Goal: Transaction & Acquisition: Purchase product/service

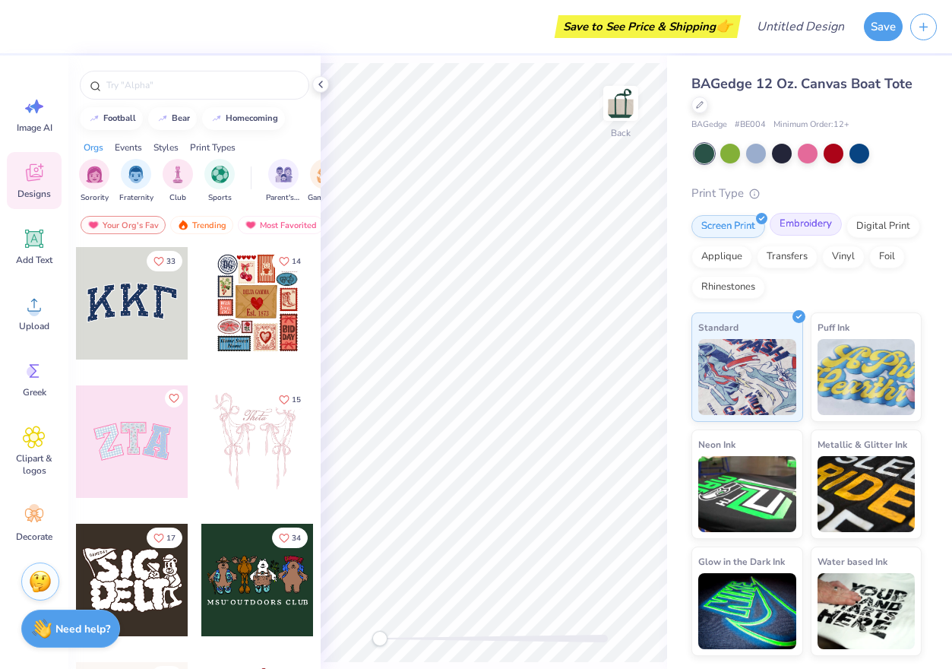
click at [811, 219] on div "Embroidery" at bounding box center [806, 224] width 72 height 23
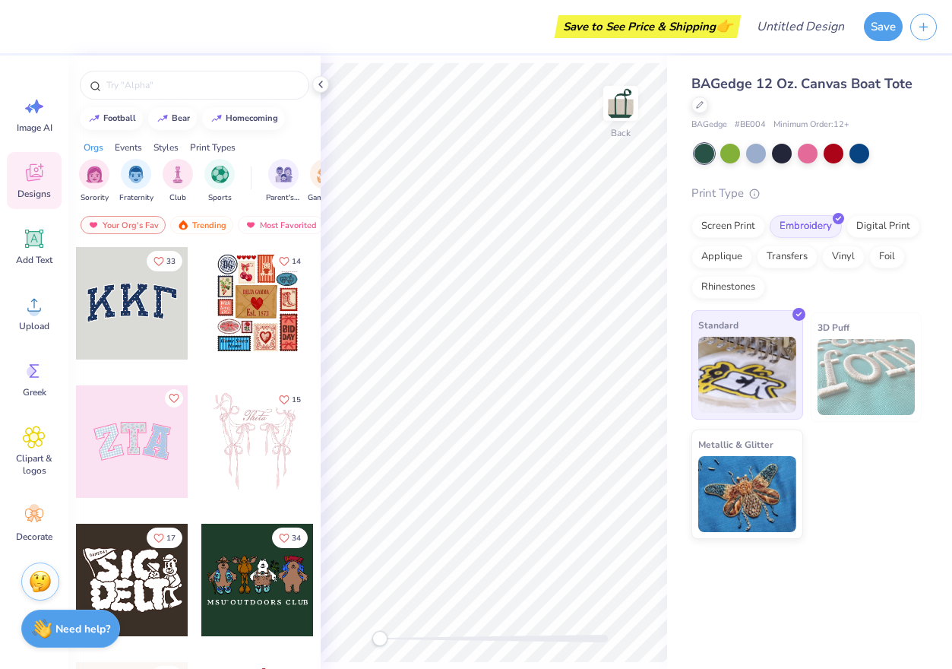
click at [736, 376] on img at bounding box center [747, 375] width 98 height 76
click at [25, 257] on span "Add Text" at bounding box center [34, 260] width 36 height 12
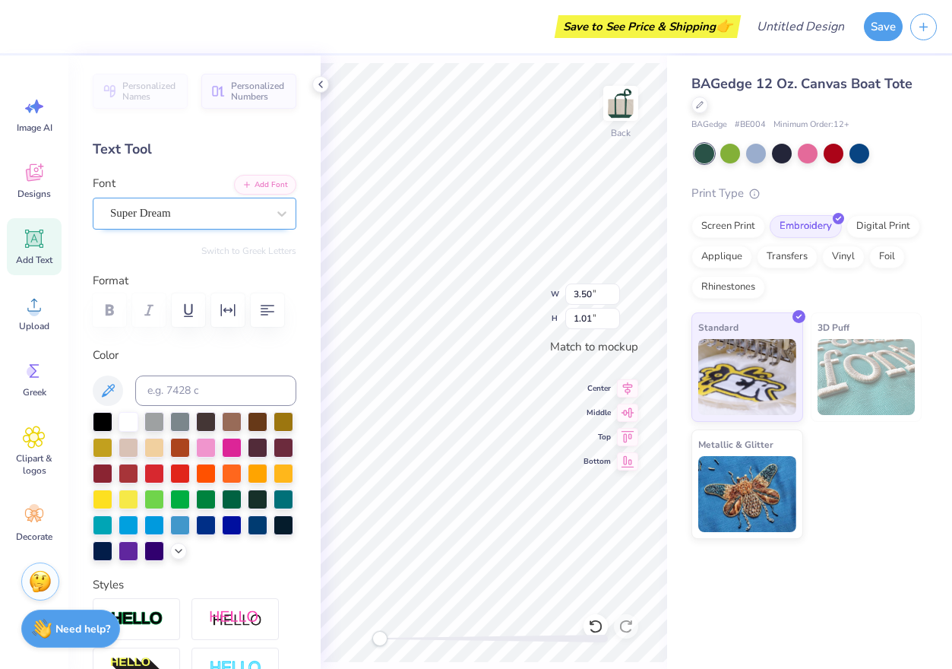
click at [166, 213] on div "Super Dream" at bounding box center [189, 213] width 160 height 24
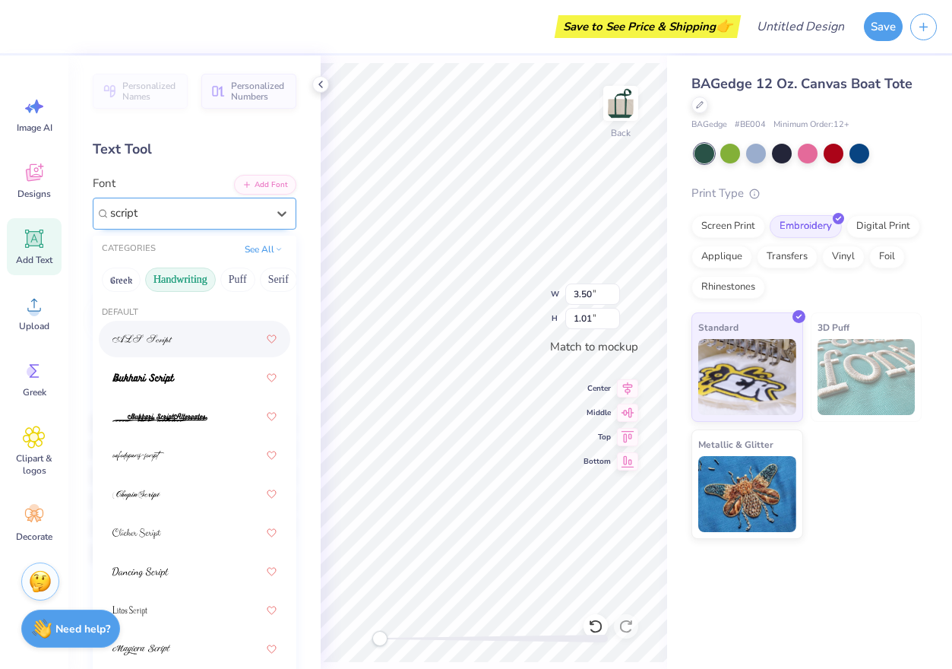
click at [190, 271] on button "Handwriting" at bounding box center [180, 280] width 71 height 24
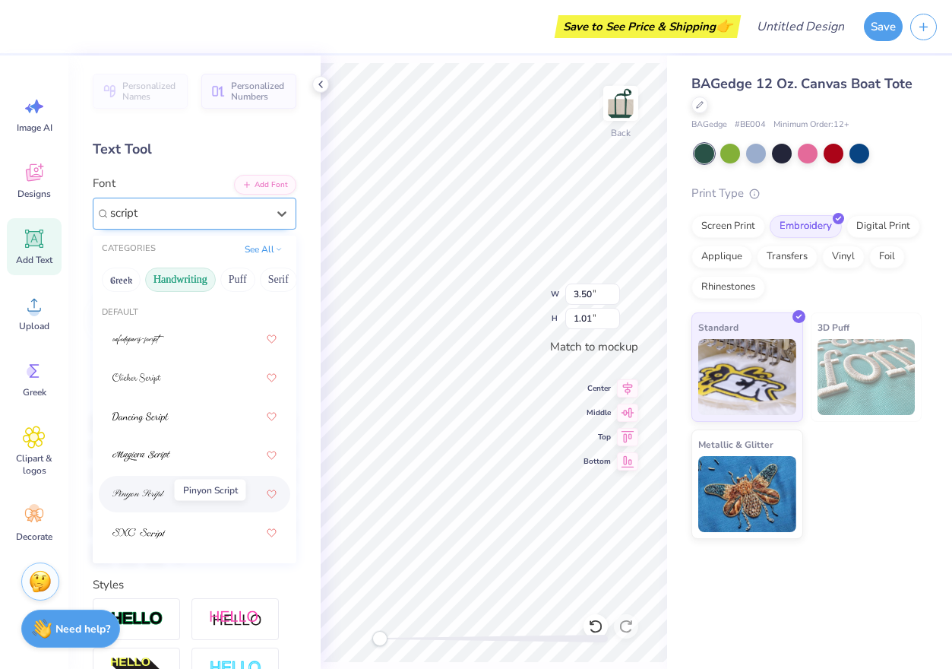
click at [149, 487] on span at bounding box center [138, 494] width 52 height 16
type input "script"
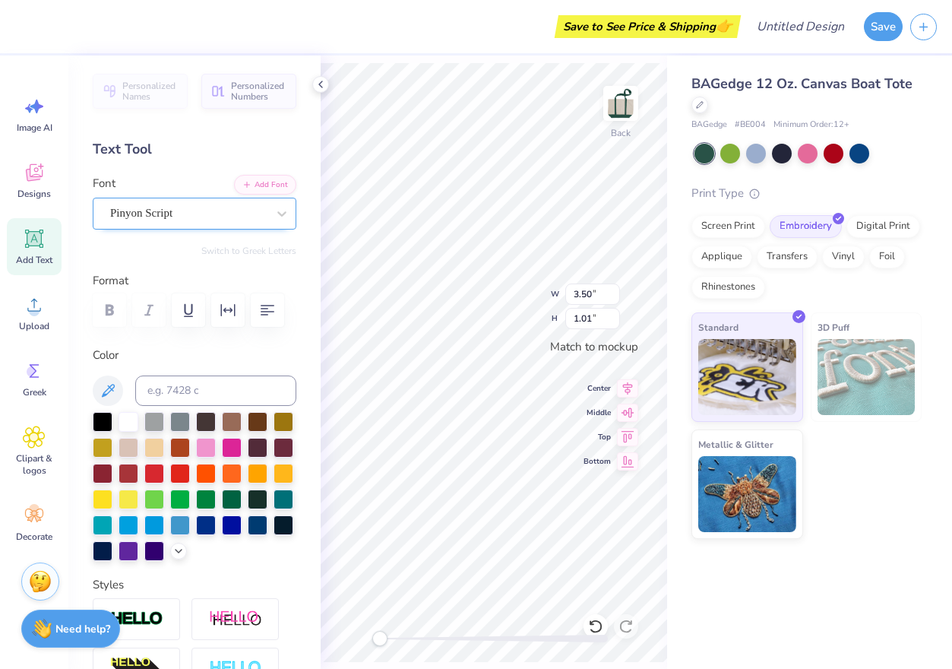
type textarea "Camp Everygirl"
click at [235, 495] on div at bounding box center [232, 498] width 20 height 20
click at [255, 499] on div at bounding box center [258, 498] width 20 height 20
click at [185, 215] on div "Pinyon Script" at bounding box center [189, 213] width 160 height 24
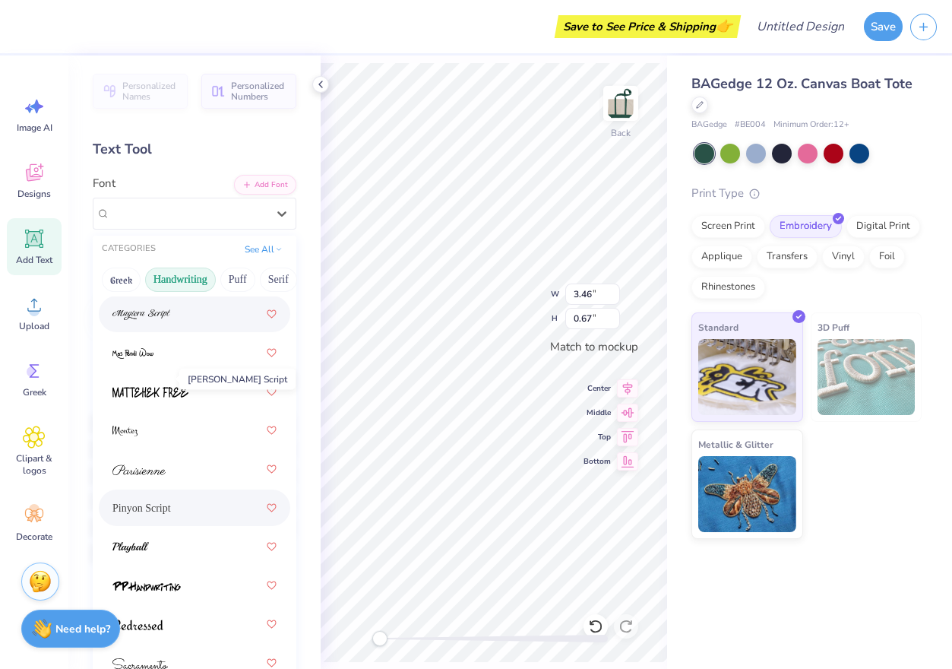
scroll to position [563, 0]
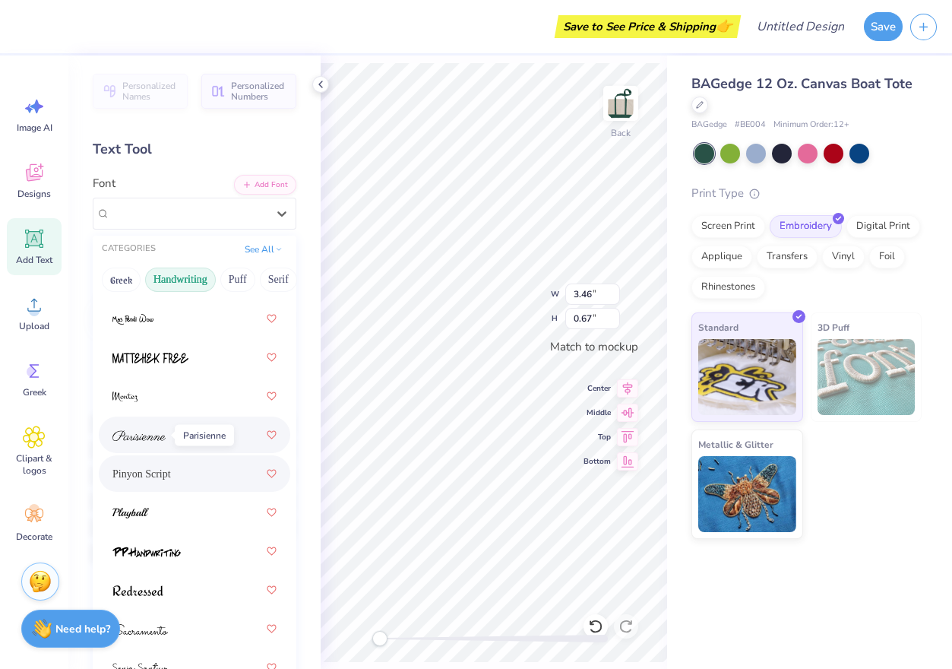
click at [156, 432] on img at bounding box center [138, 435] width 53 height 11
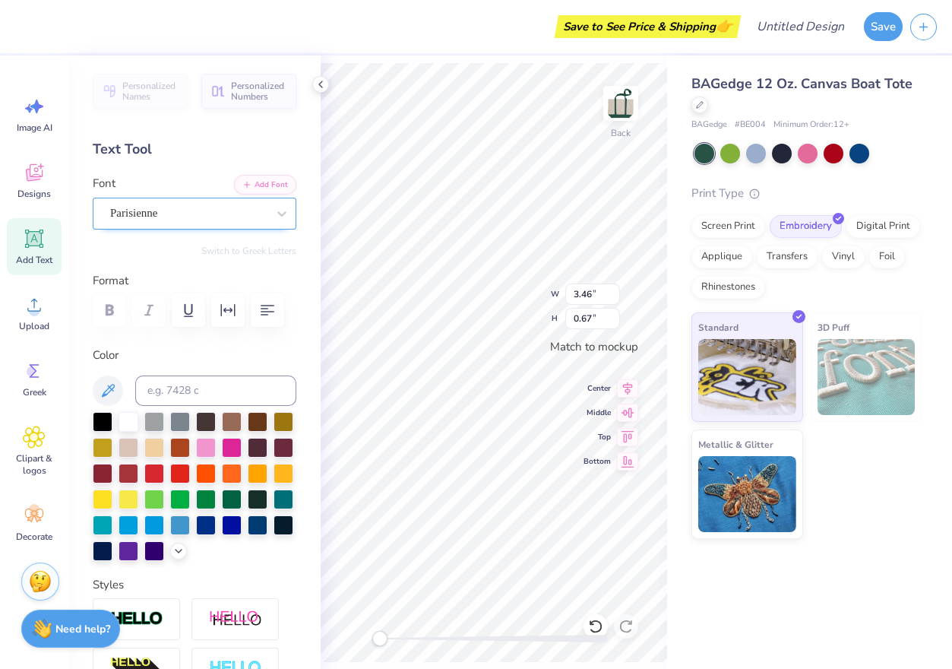
click at [176, 211] on div "Parisienne" at bounding box center [189, 213] width 160 height 24
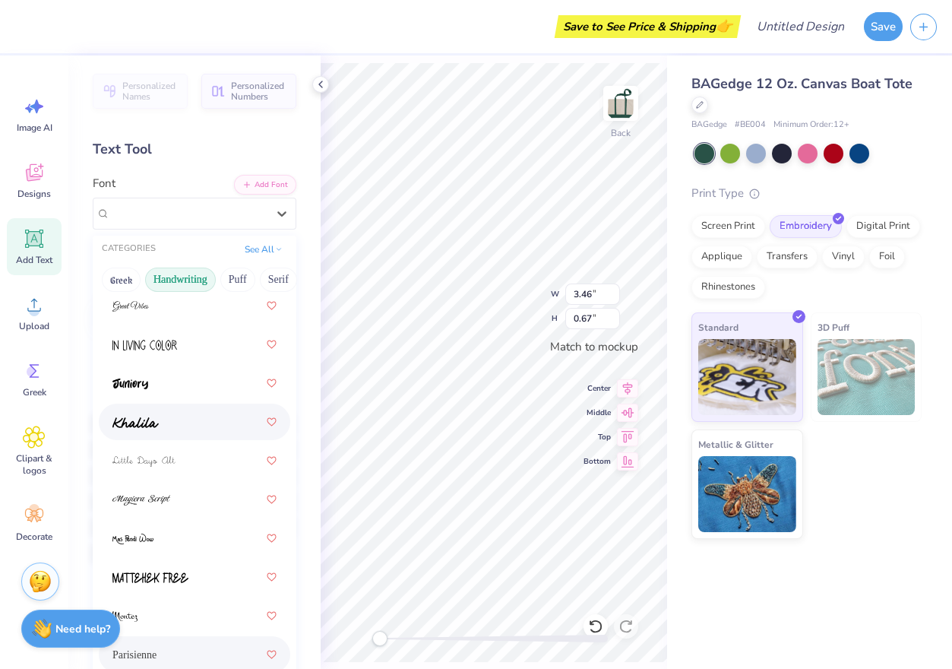
scroll to position [344, 0]
click at [171, 501] on div at bounding box center [194, 498] width 164 height 27
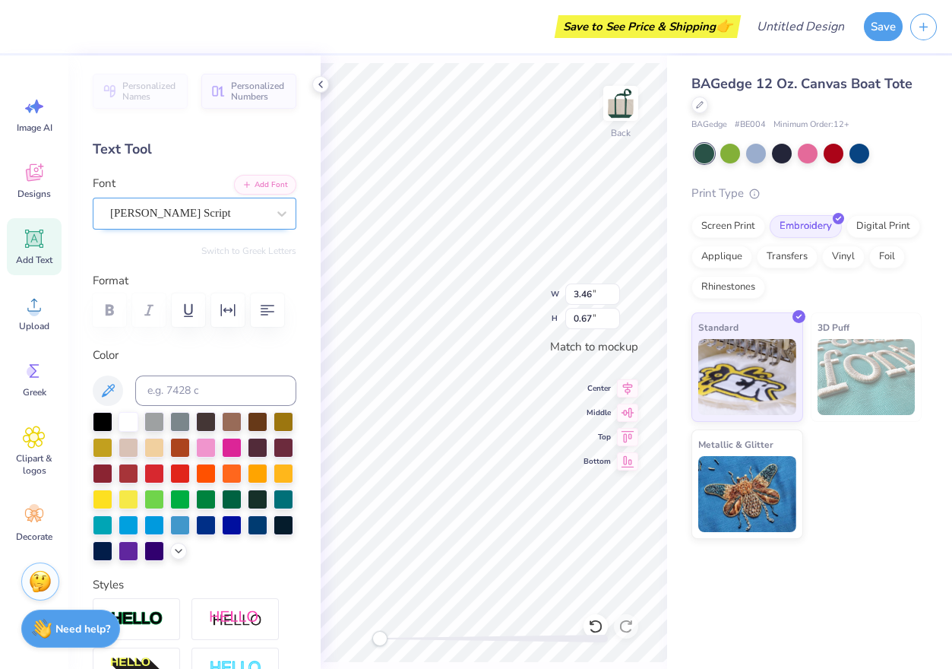
click at [171, 206] on div "[PERSON_NAME] Script" at bounding box center [189, 213] width 160 height 24
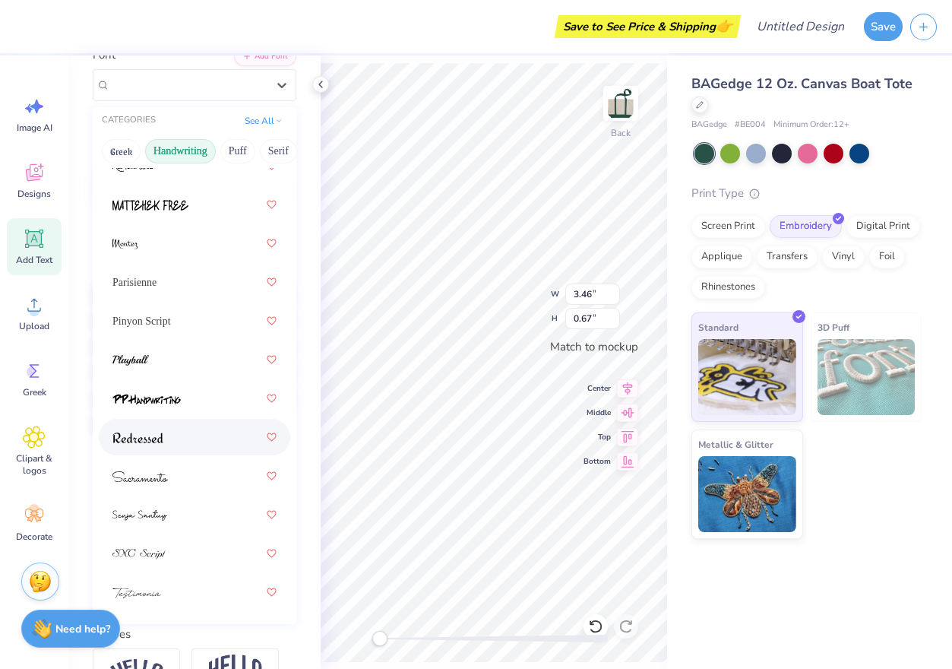
scroll to position [585, 0]
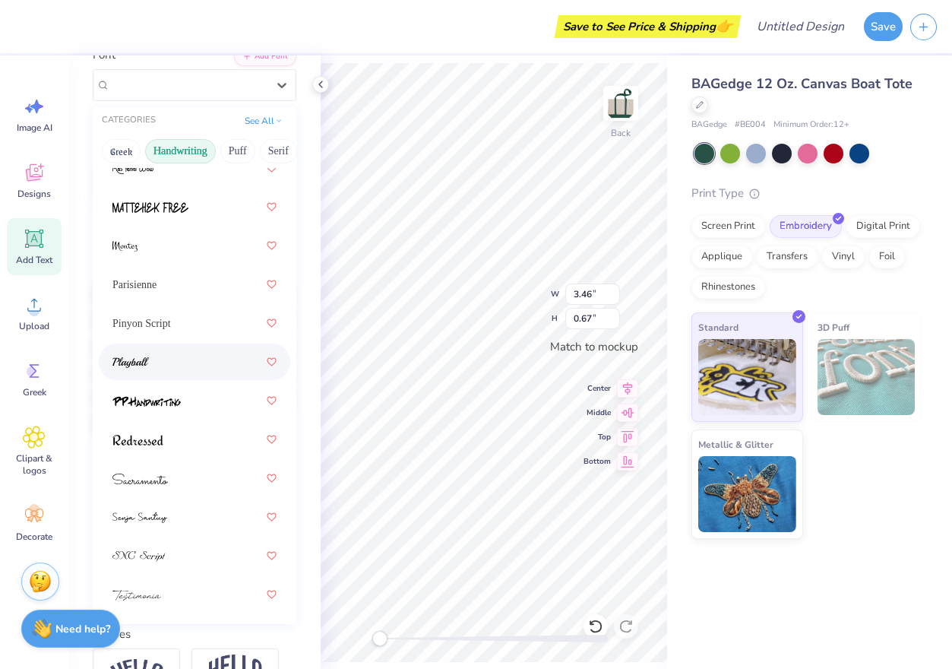
click at [169, 362] on div at bounding box center [194, 361] width 164 height 27
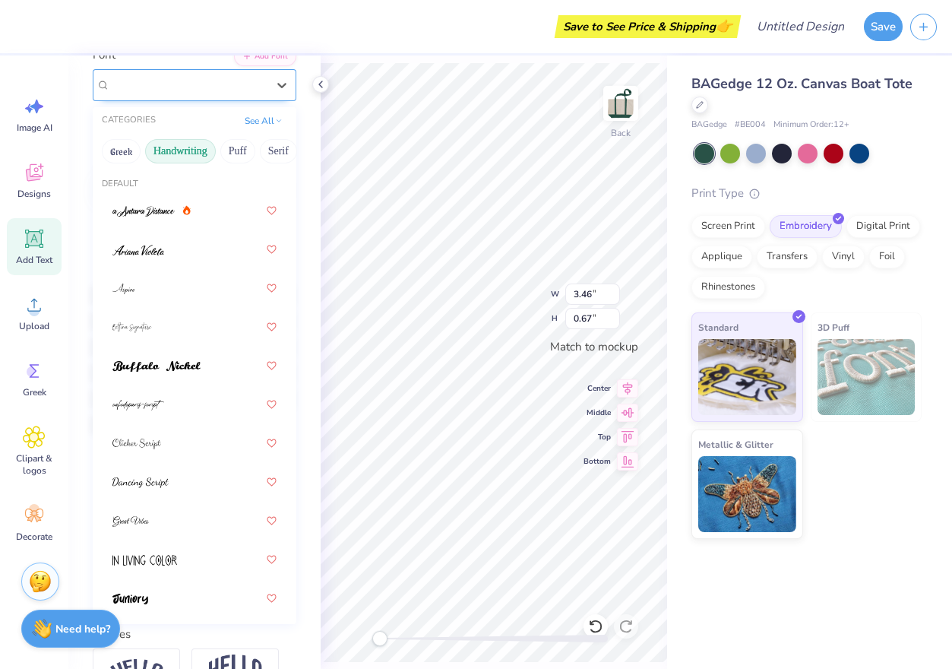
click at [178, 84] on div "Playball" at bounding box center [189, 85] width 160 height 24
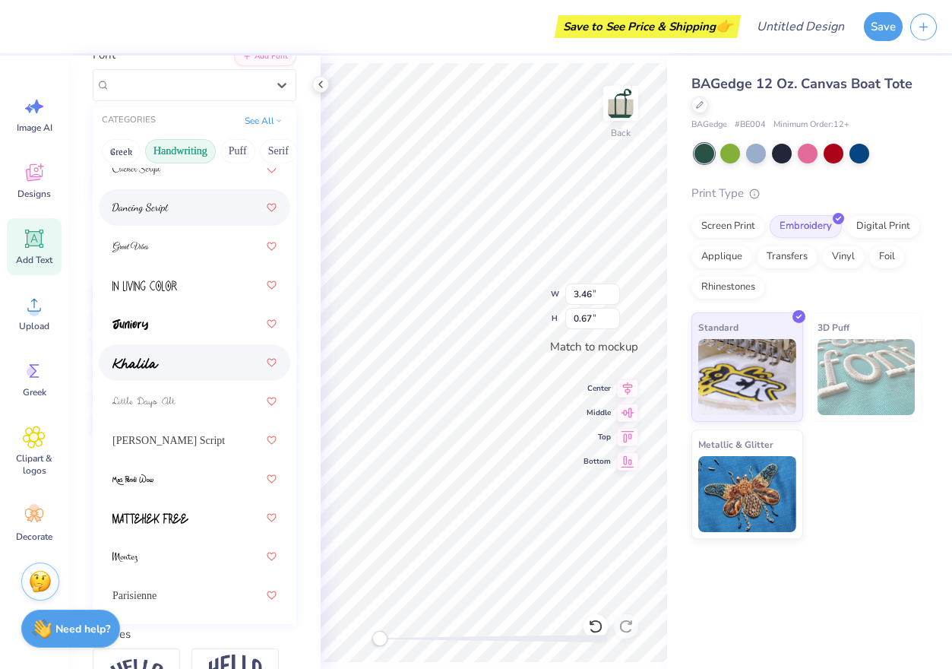
scroll to position [287, 0]
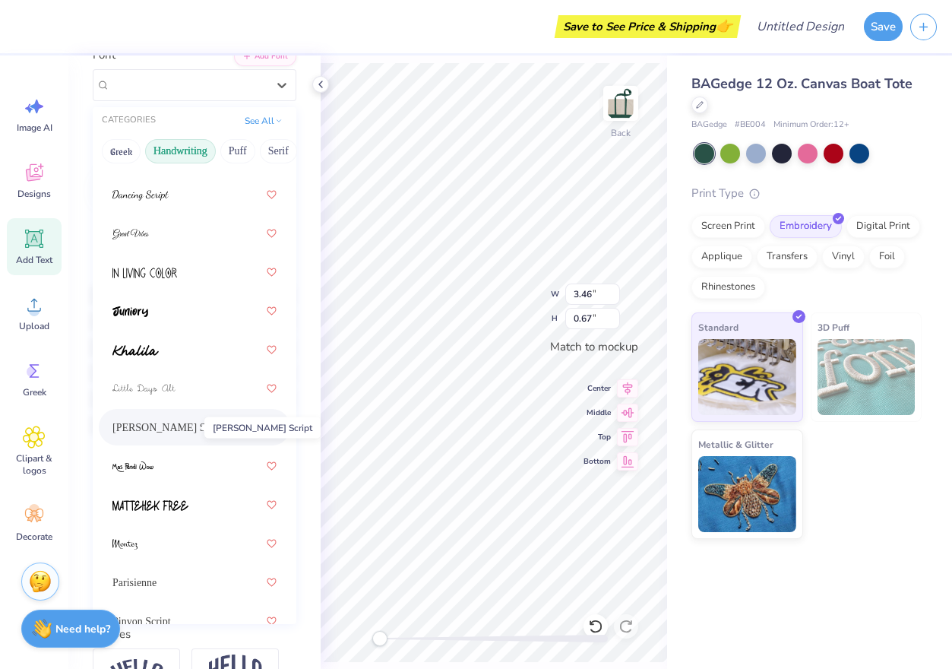
click at [186, 430] on span "[PERSON_NAME] Script" at bounding box center [168, 428] width 112 height 16
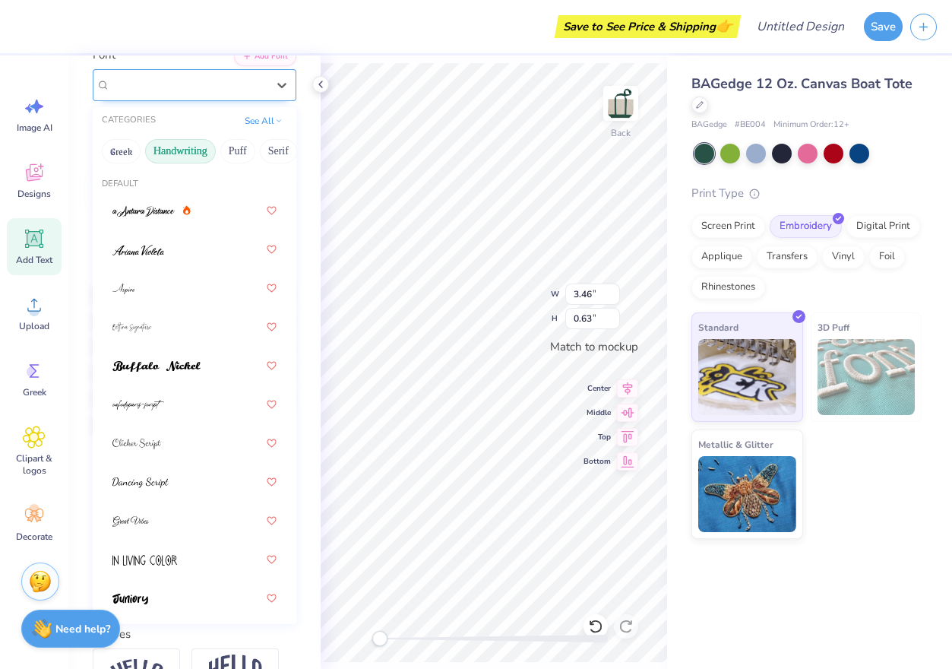
click at [220, 73] on div "[PERSON_NAME] Script" at bounding box center [189, 85] width 160 height 24
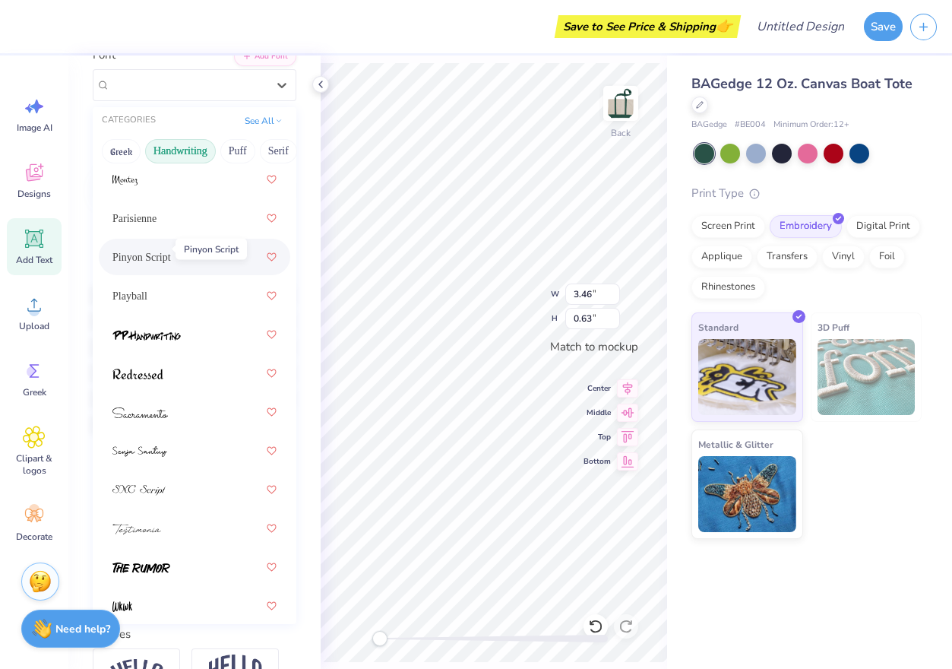
scroll to position [660, 0]
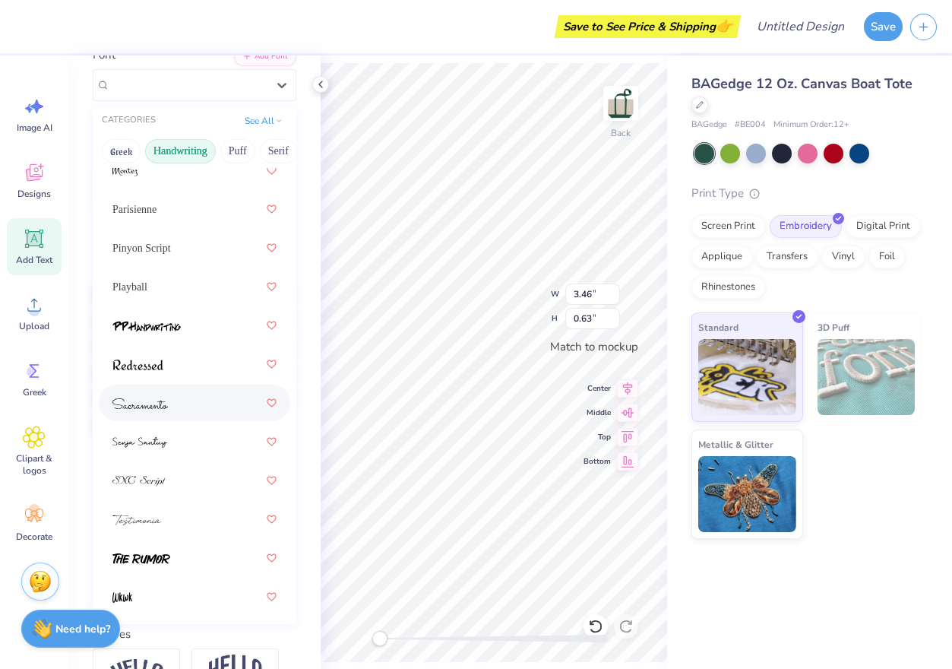
click at [156, 398] on img at bounding box center [139, 403] width 55 height 11
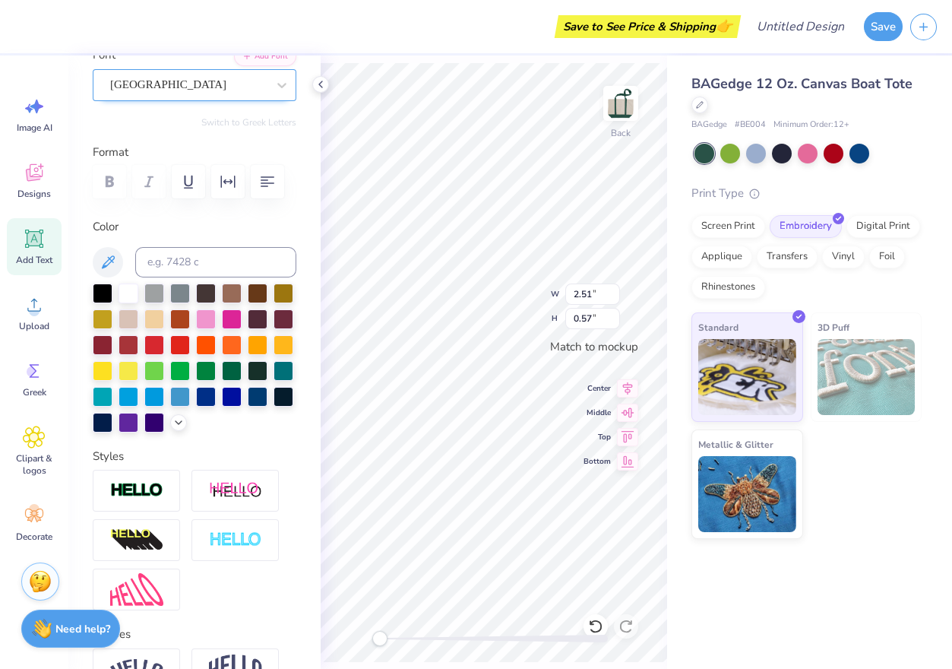
click at [206, 82] on div "[GEOGRAPHIC_DATA]" at bounding box center [189, 85] width 160 height 24
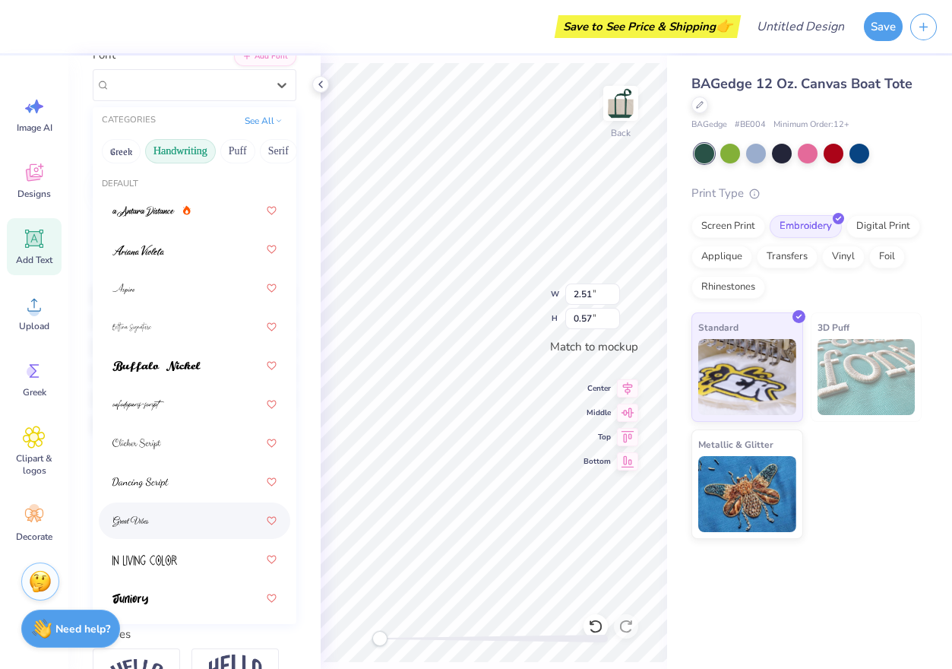
scroll to position [664, 0]
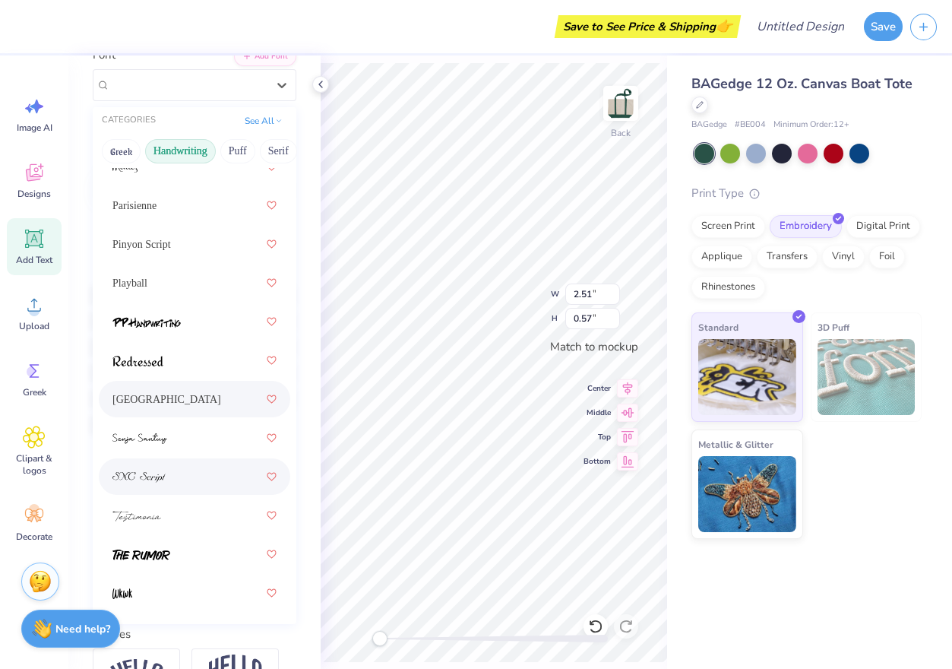
click at [200, 473] on div at bounding box center [194, 476] width 164 height 27
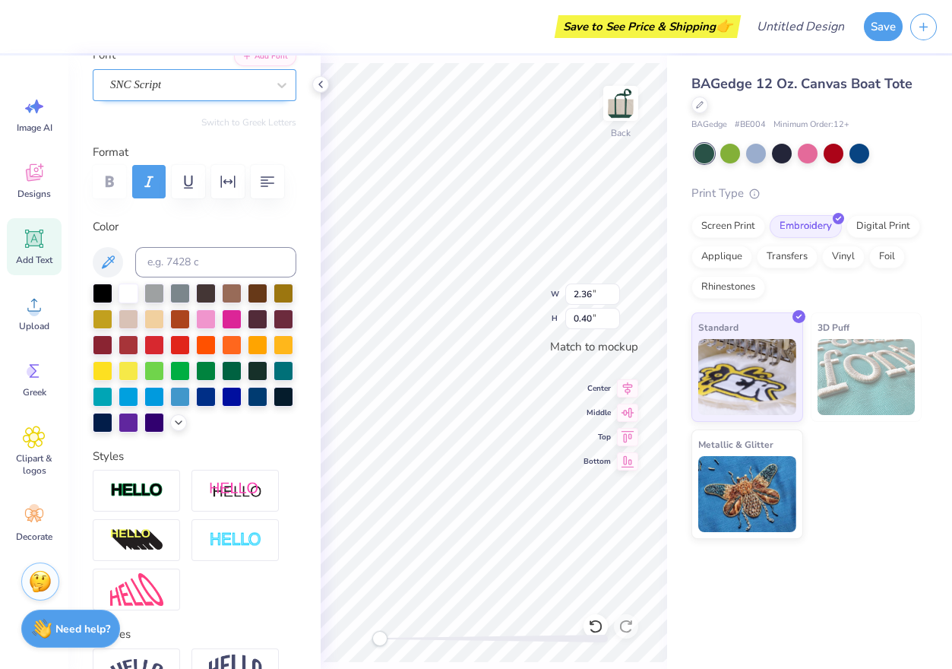
click at [197, 88] on div "SNC Script" at bounding box center [189, 85] width 160 height 24
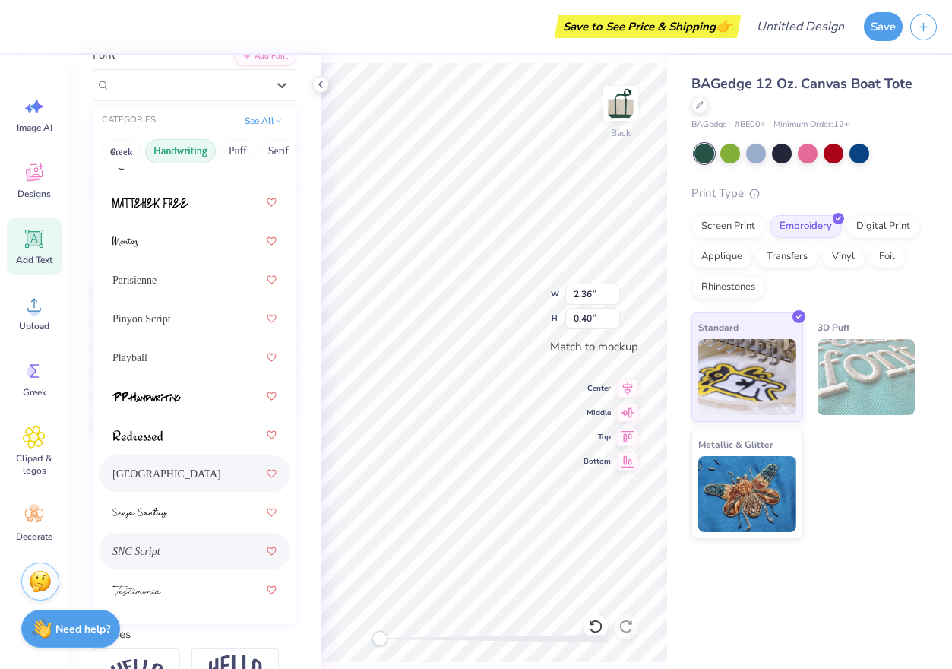
scroll to position [577, 0]
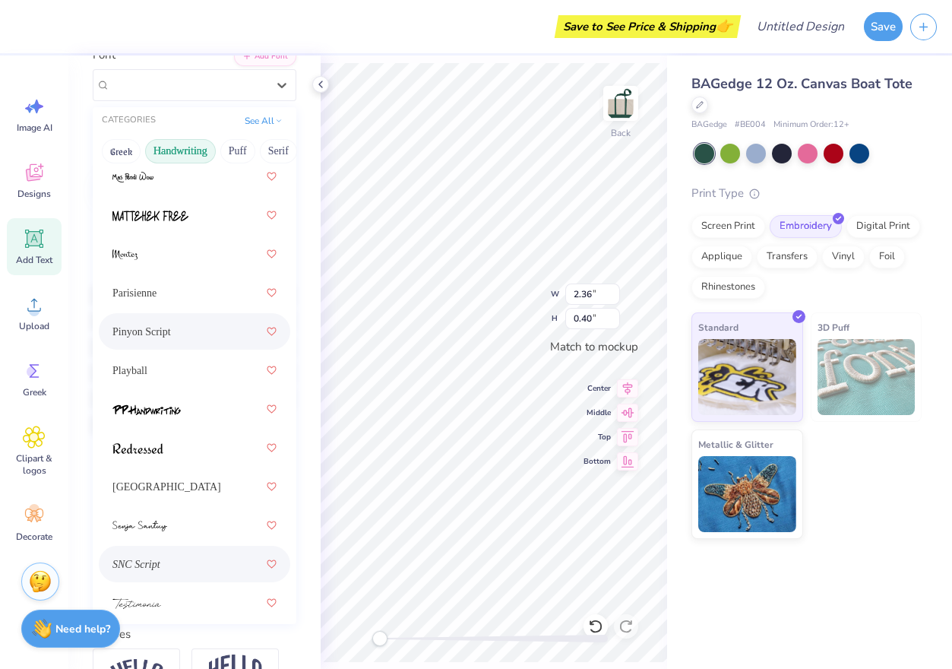
click at [198, 326] on div "Pinyon Script" at bounding box center [194, 331] width 164 height 27
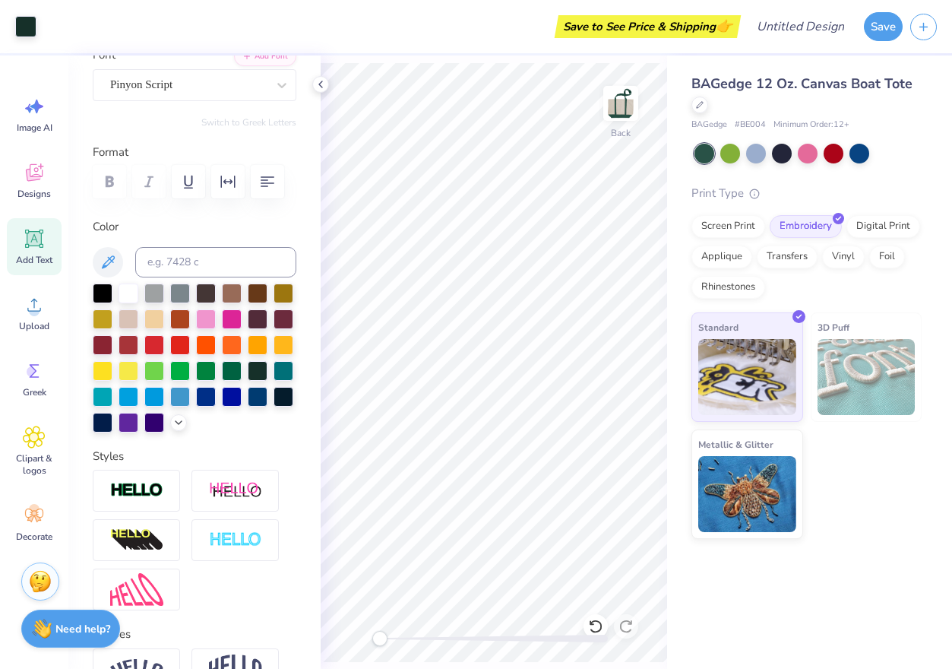
click at [774, 192] on div "Print Type" at bounding box center [807, 193] width 230 height 17
click at [793, 28] on input "Design Title" at bounding box center [819, 26] width 74 height 30
click at [804, 25] on input "cap totes" at bounding box center [819, 26] width 74 height 30
type input "camp totes"
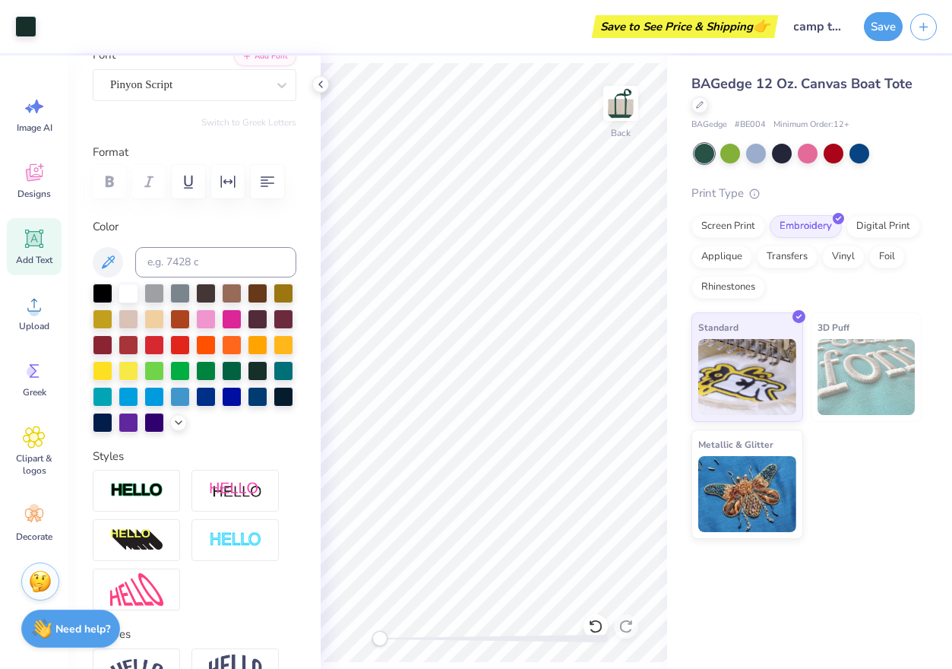
click at [831, 71] on div "BAGedge 12 Oz. Canvas Boat Tote BAGedge # BE004 Minimum Order: 12 + Print Type …" at bounding box center [809, 296] width 285 height 483
click at [899, 17] on button "Save" at bounding box center [883, 24] width 39 height 29
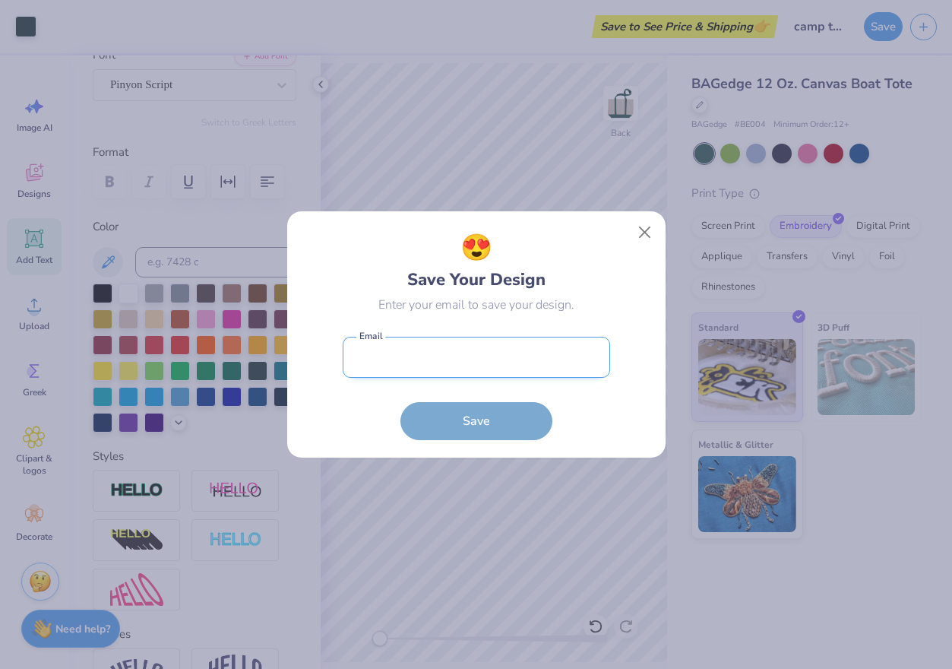
click at [518, 349] on input "email" at bounding box center [477, 358] width 268 height 42
type input "[PERSON_NAME][EMAIL_ADDRESS][DOMAIN_NAME]"
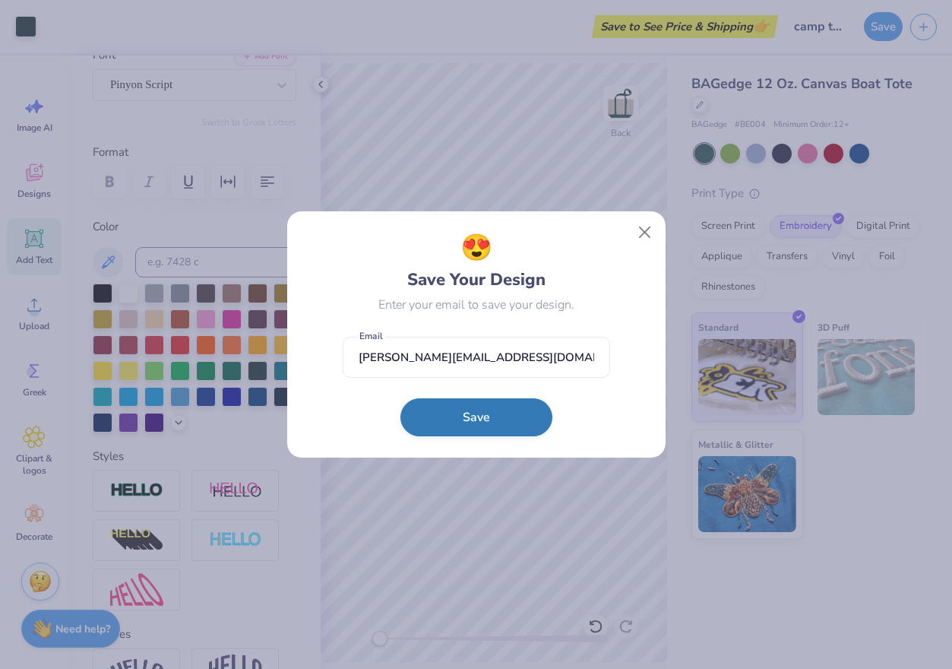
click at [497, 415] on button "Save" at bounding box center [477, 417] width 152 height 38
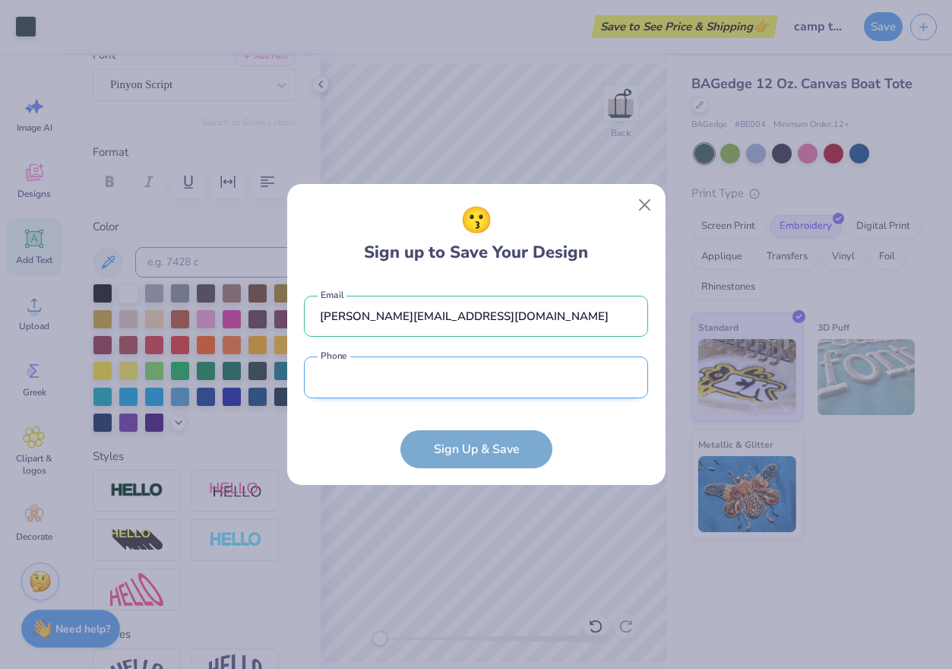
click at [468, 388] on input "tel" at bounding box center [476, 377] width 344 height 42
type input "[PHONE_NUMBER]"
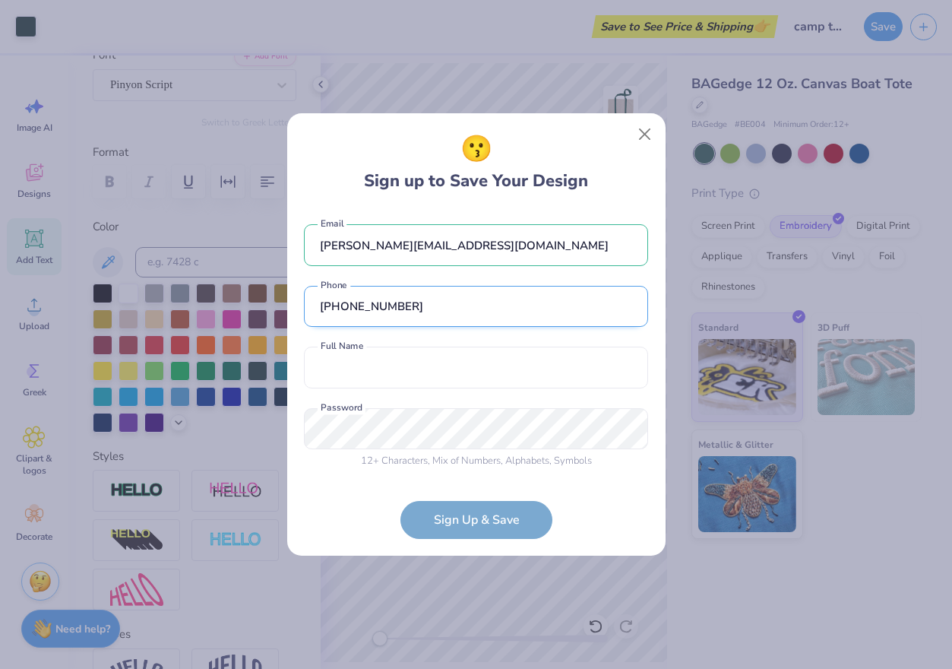
click at [487, 458] on span "Numbers" at bounding box center [481, 461] width 40 height 14
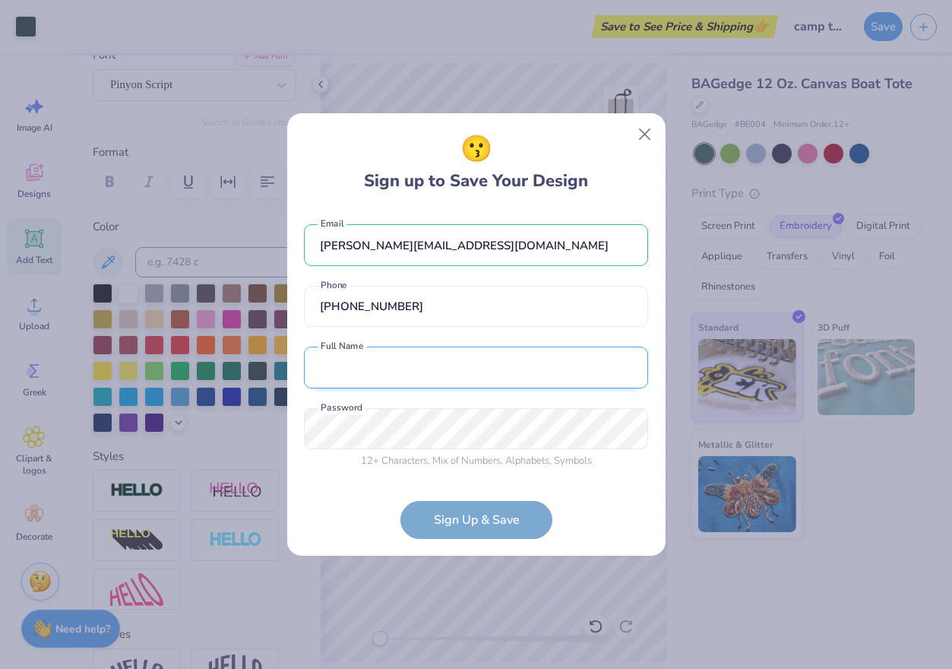
click at [470, 369] on input "text" at bounding box center [476, 368] width 344 height 42
type input "[PERSON_NAME]"
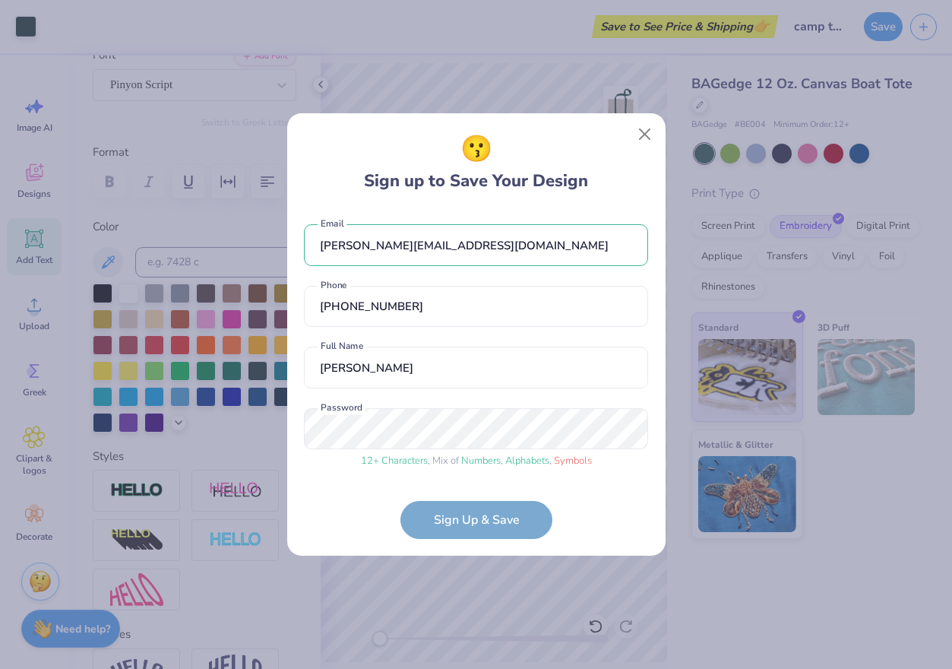
click at [475, 512] on form "[PERSON_NAME][EMAIL_ADDRESS][DOMAIN_NAME] Email [PHONE_NUMBER] Phone [PERSON_NA…" at bounding box center [476, 374] width 344 height 330
click at [511, 352] on input "[PERSON_NAME]" at bounding box center [476, 368] width 344 height 42
click at [540, 511] on form "[PERSON_NAME][EMAIL_ADDRESS][DOMAIN_NAME] Email [PHONE_NUMBER] Phone [PERSON_NA…" at bounding box center [476, 374] width 344 height 330
click at [478, 520] on form "[PERSON_NAME][EMAIL_ADDRESS][DOMAIN_NAME] Email [PHONE_NUMBER] Phone [PERSON_NA…" at bounding box center [476, 374] width 344 height 330
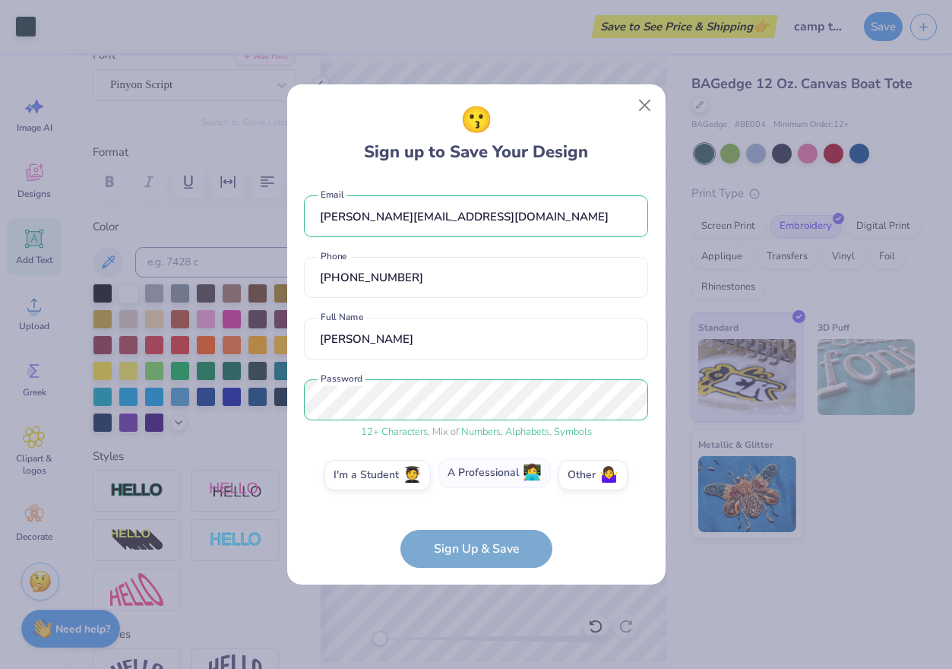
click at [508, 474] on label "A Professional 👩‍💻" at bounding box center [495, 473] width 112 height 30
click at [481, 474] on input "A Professional 👩‍💻" at bounding box center [476, 478] width 10 height 10
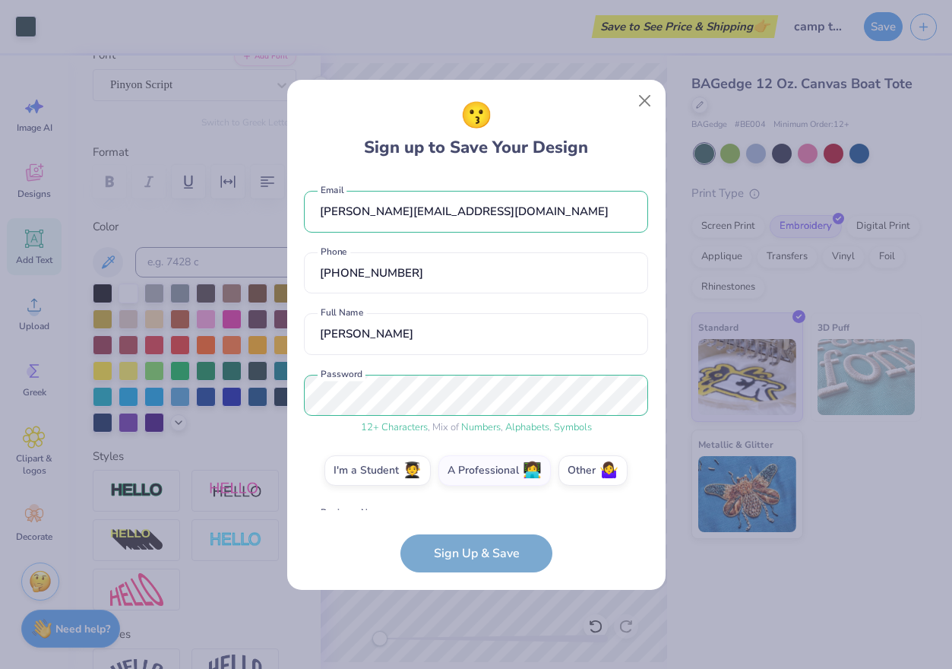
scroll to position [112, 0]
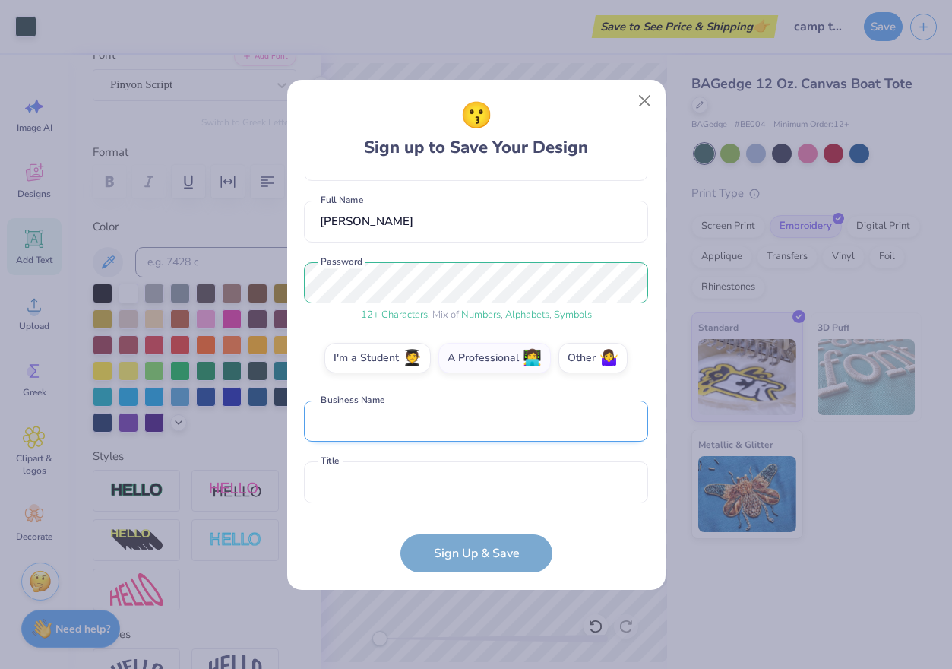
click at [449, 421] on input "text" at bounding box center [476, 422] width 344 height 42
type input "The Everygirl Media Group, LLC"
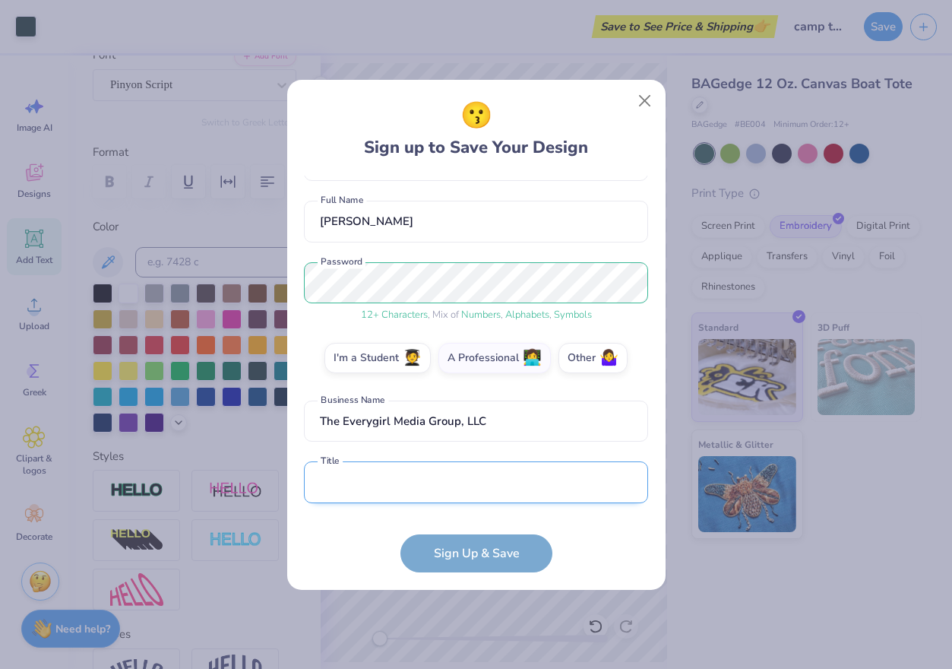
click at [389, 480] on input "text" at bounding box center [476, 482] width 344 height 42
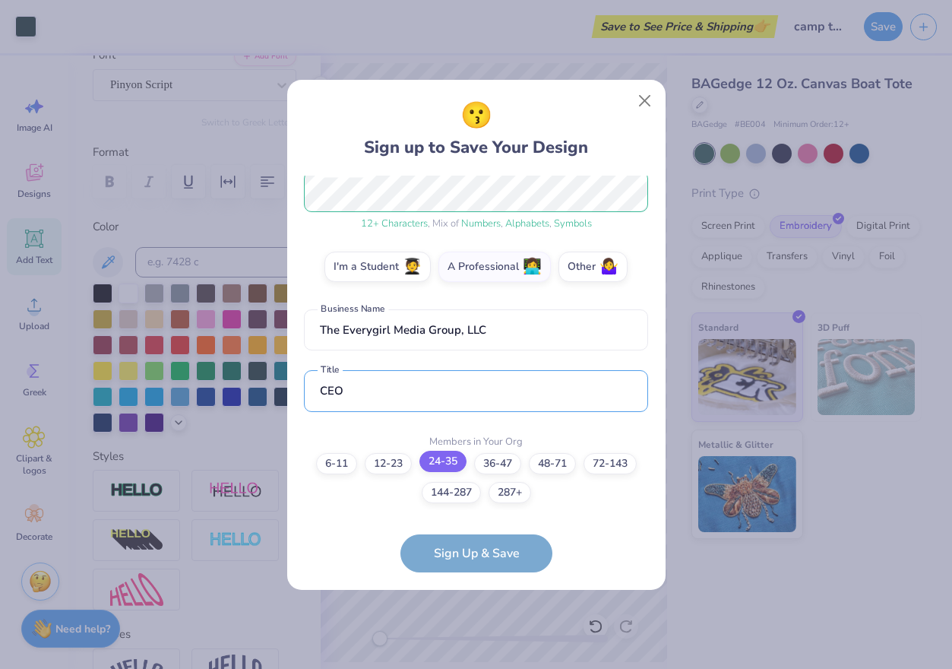
type input "CEO"
click at [448, 464] on label "24-35" at bounding box center [443, 461] width 47 height 21
click at [471, 668] on input "24-35" at bounding box center [476, 682] width 10 height 10
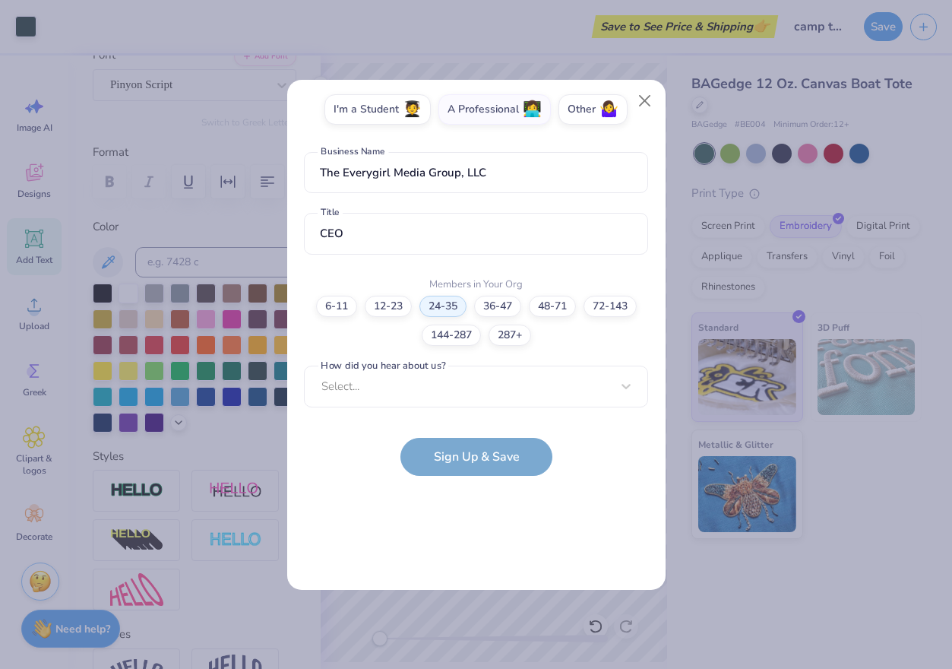
scroll to position [0, 0]
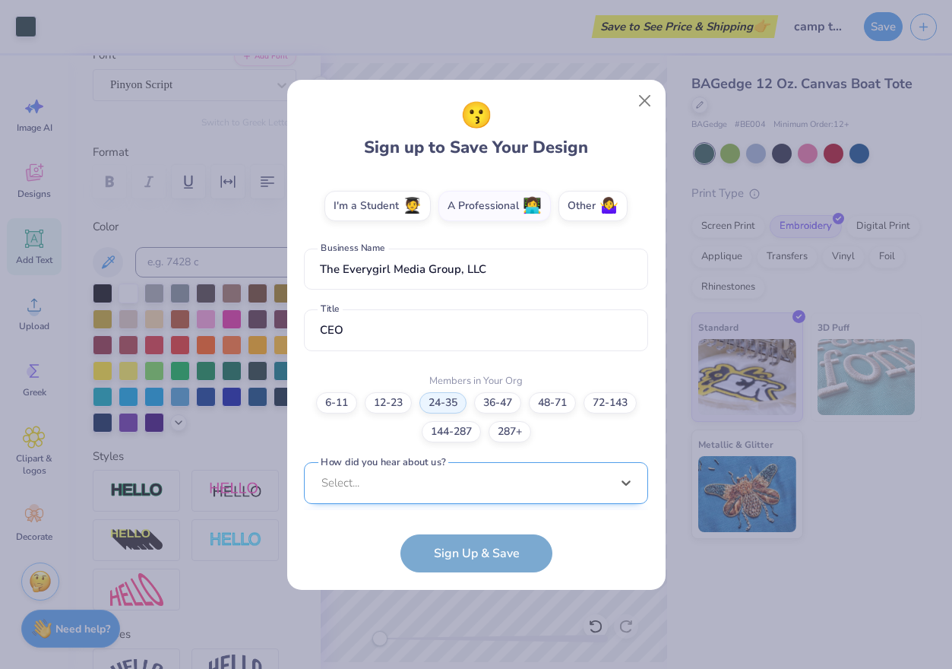
click at [438, 481] on div "option Word of Mouth focused, 8 of 15. 15 results available. Use Up and Down to…" at bounding box center [476, 600] width 344 height 277
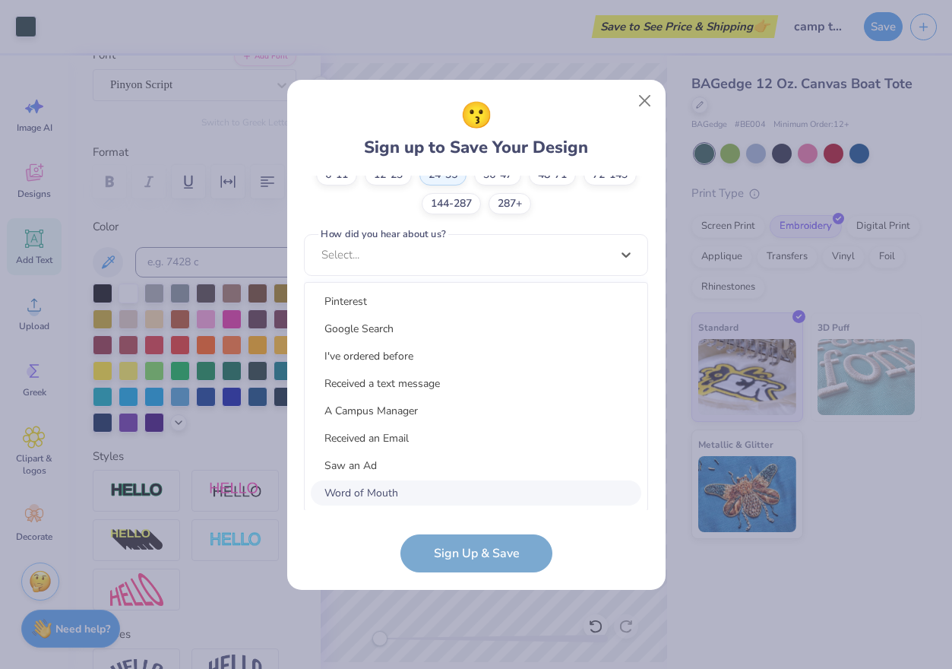
click at [382, 494] on div "Word of Mouth" at bounding box center [476, 492] width 331 height 25
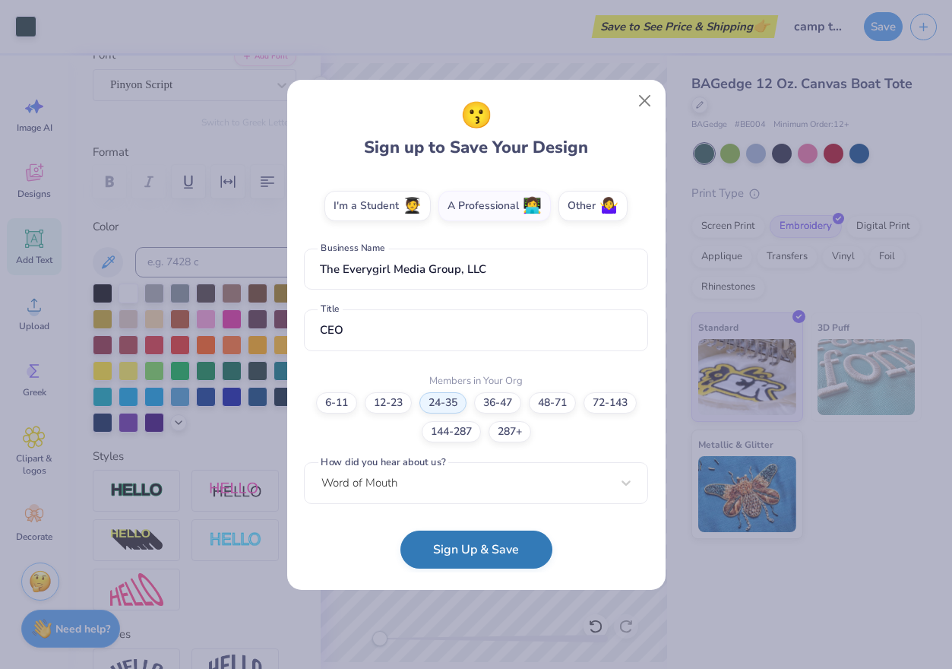
click at [461, 561] on button "Sign Up & Save" at bounding box center [477, 549] width 152 height 38
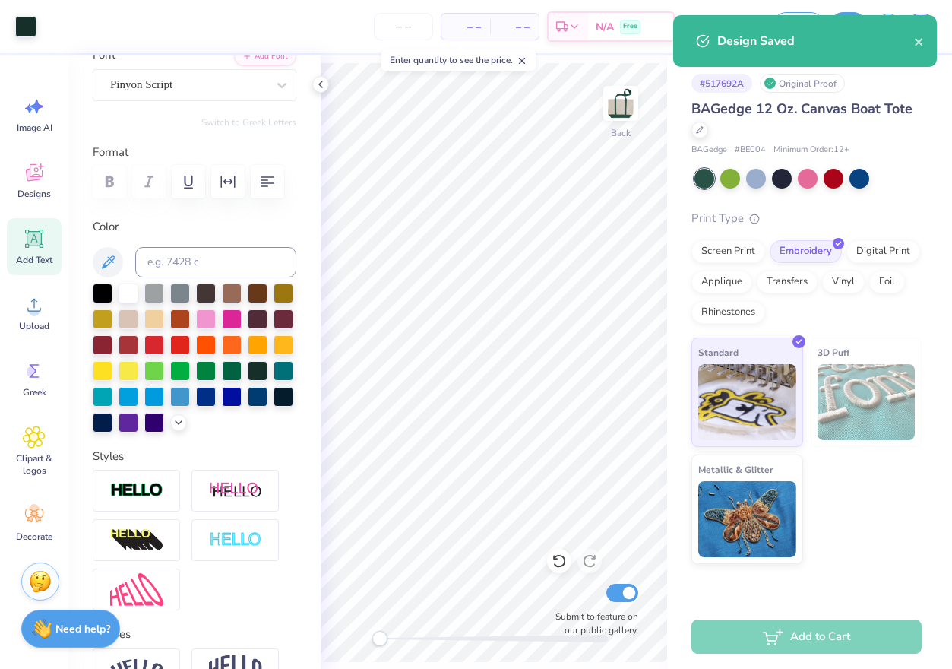
click at [806, 641] on div "Add to Cart" at bounding box center [807, 636] width 230 height 34
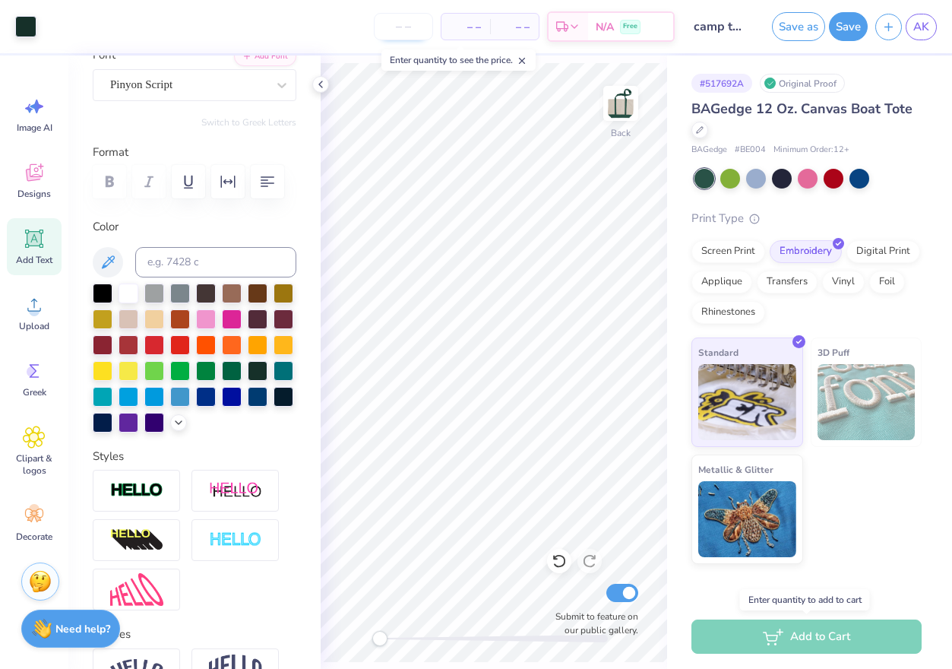
click at [406, 21] on input "number" at bounding box center [403, 26] width 59 height 27
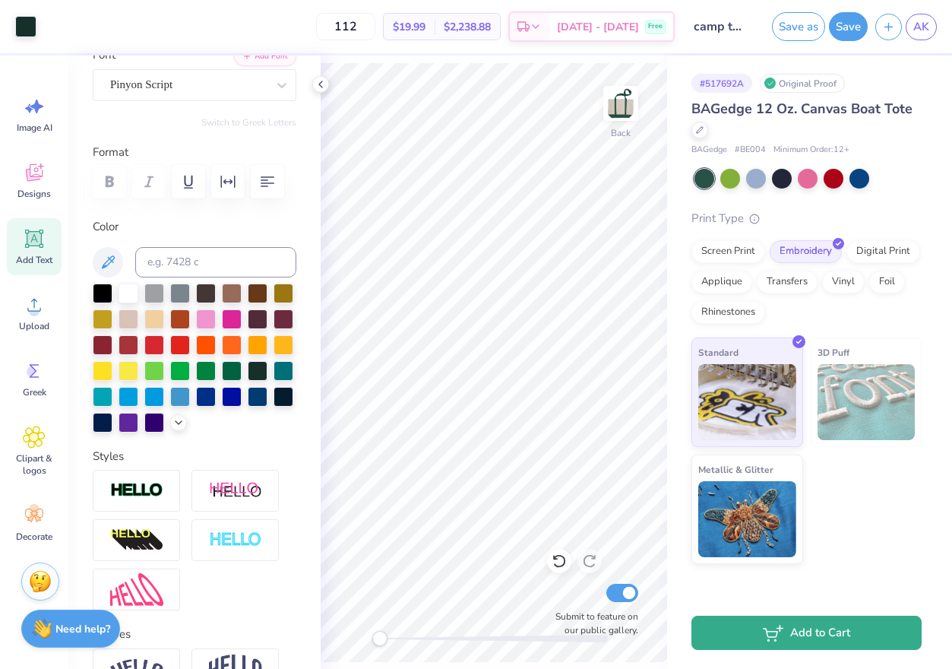
click at [774, 648] on button "Add to Cart" at bounding box center [807, 633] width 230 height 34
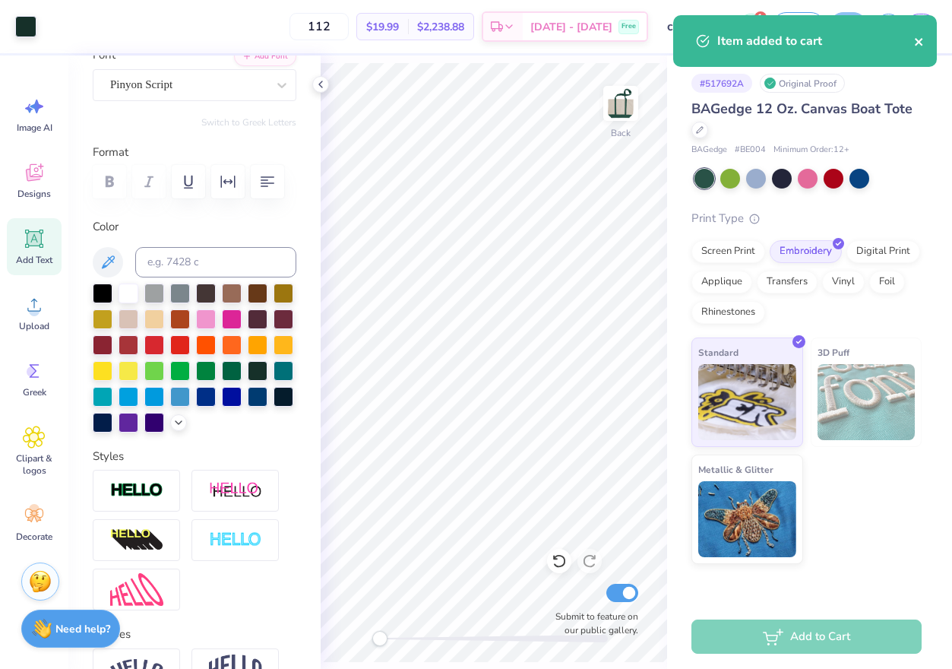
click at [924, 43] on icon "close" at bounding box center [919, 42] width 11 height 12
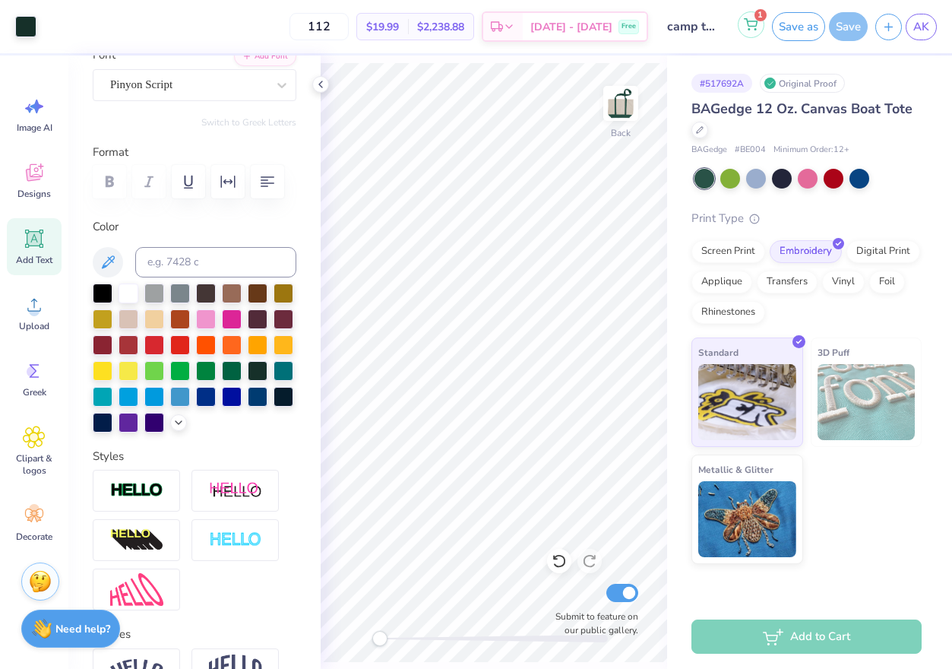
click at [764, 27] on div "1" at bounding box center [751, 27] width 27 height 27
click at [752, 30] on icon at bounding box center [751, 24] width 14 height 12
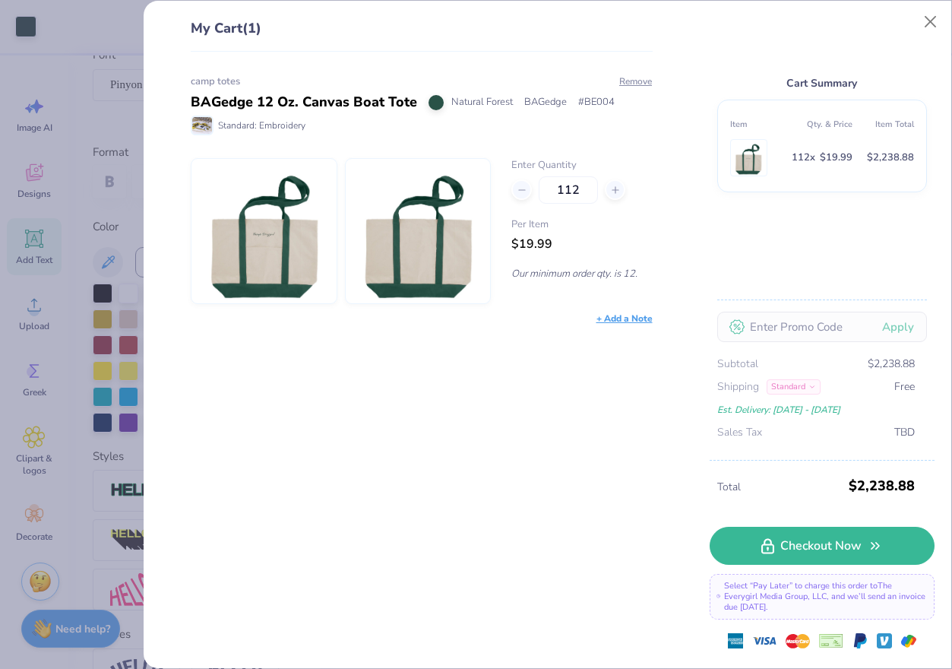
click at [261, 95] on div "BAGedge 12 Oz. Canvas Boat Tote" at bounding box center [304, 102] width 226 height 21
drag, startPoint x: 261, startPoint y: 95, endPoint x: 406, endPoint y: 96, distance: 144.4
click at [406, 96] on div "BAGedge 12 Oz. Canvas Boat Tote" at bounding box center [304, 102] width 226 height 21
copy div "12 Oz. Canvas Boat Tote"
click at [210, 100] on div "BAGedge 12 Oz. Canvas Boat Tote" at bounding box center [304, 102] width 226 height 21
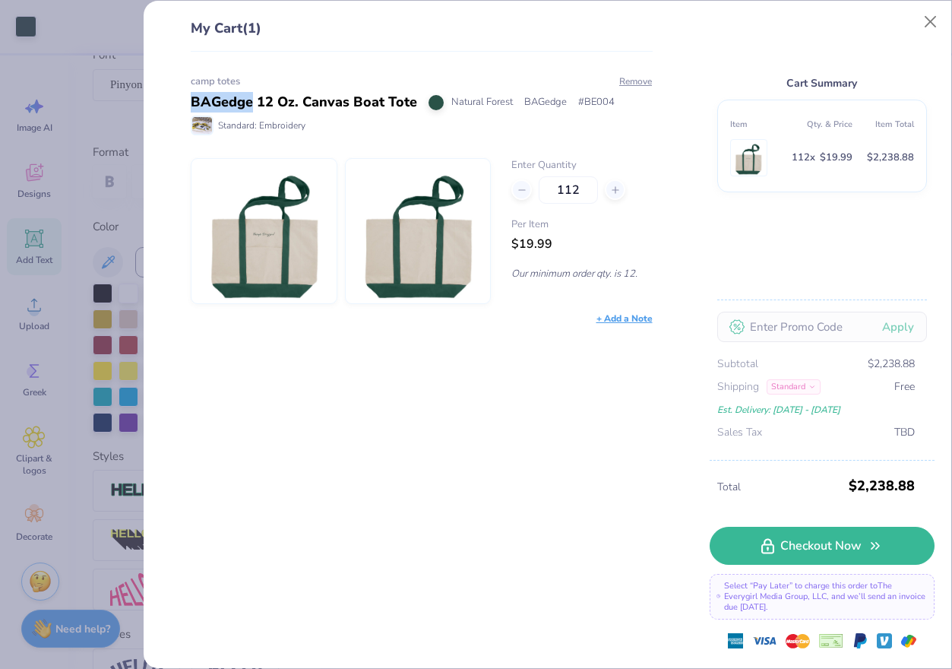
click at [210, 99] on div "BAGedge 12 Oz. Canvas Boat Tote" at bounding box center [304, 102] width 226 height 21
copy div "BAGedge 12 Oz. Canvas Boat Tote"
click at [113, 135] on div "My Cart (1) camp totes BAGedge 12 Oz. Canvas Boat Tote Natural Forest BAGedge #…" at bounding box center [476, 334] width 952 height 669
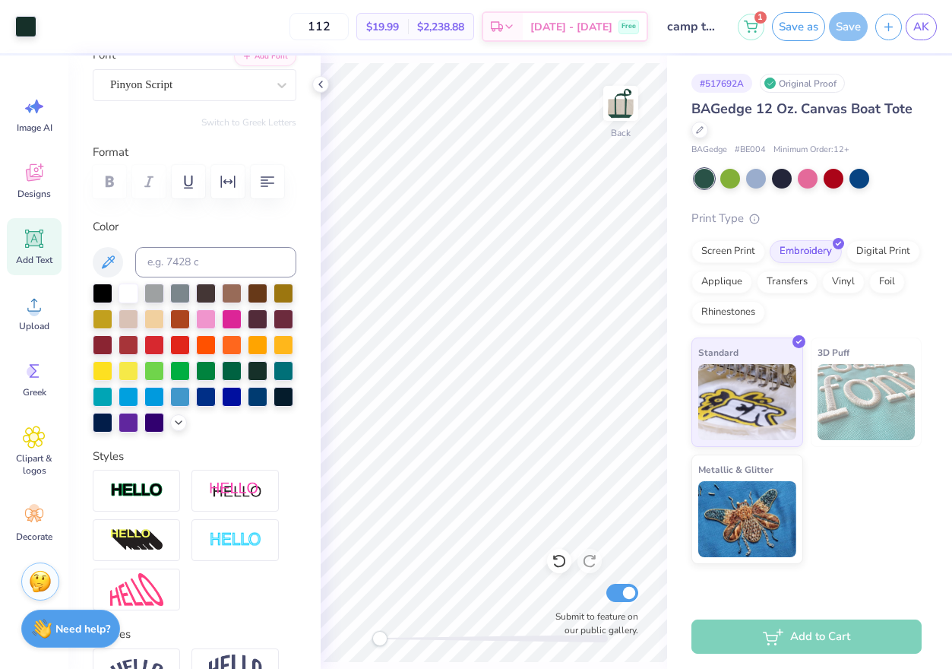
click at [882, 135] on div "BAGedge 12 Oz. Canvas Boat Tote" at bounding box center [807, 119] width 230 height 41
click at [809, 103] on span "BAGedge 12 Oz. Canvas Boat Tote" at bounding box center [802, 109] width 221 height 18
copy div "BAGedge 12 Oz. Canvas Boat Tote"
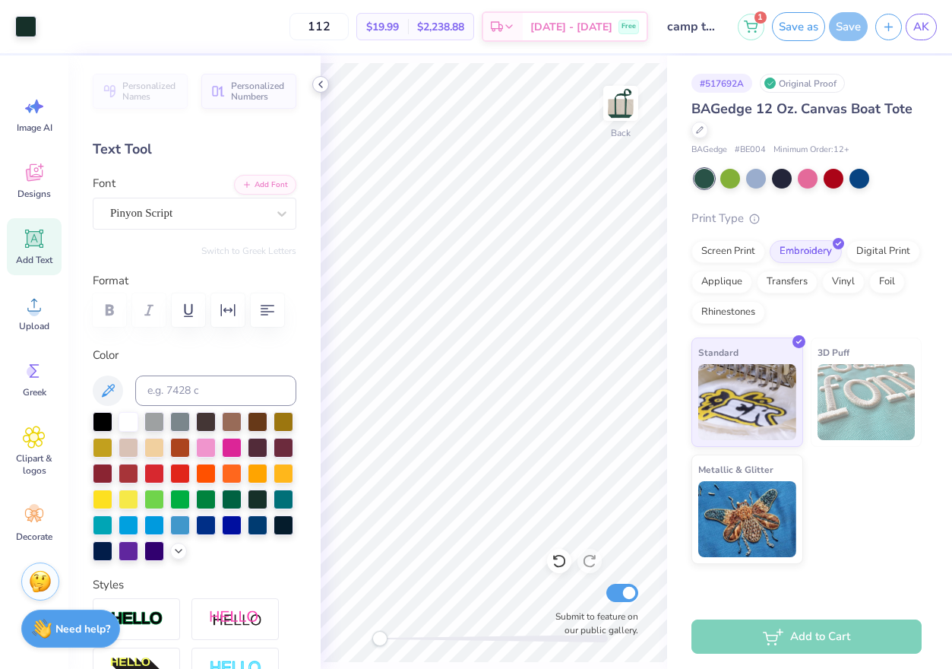
click at [318, 87] on icon at bounding box center [321, 84] width 12 height 12
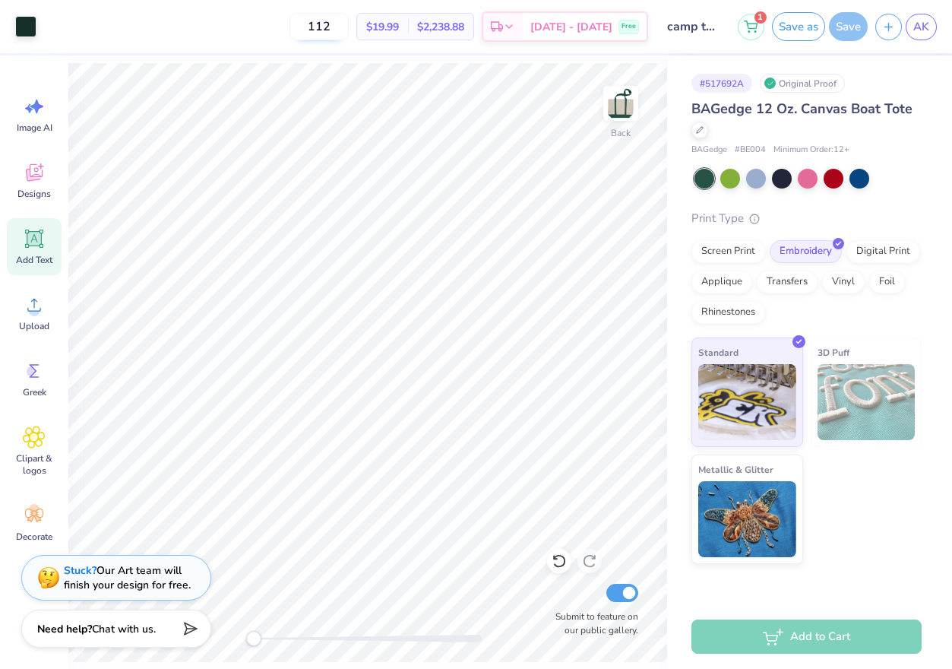
click at [335, 27] on input "112" at bounding box center [319, 26] width 59 height 27
click at [335, 27] on input "250" at bounding box center [319, 26] width 59 height 27
type input "300"
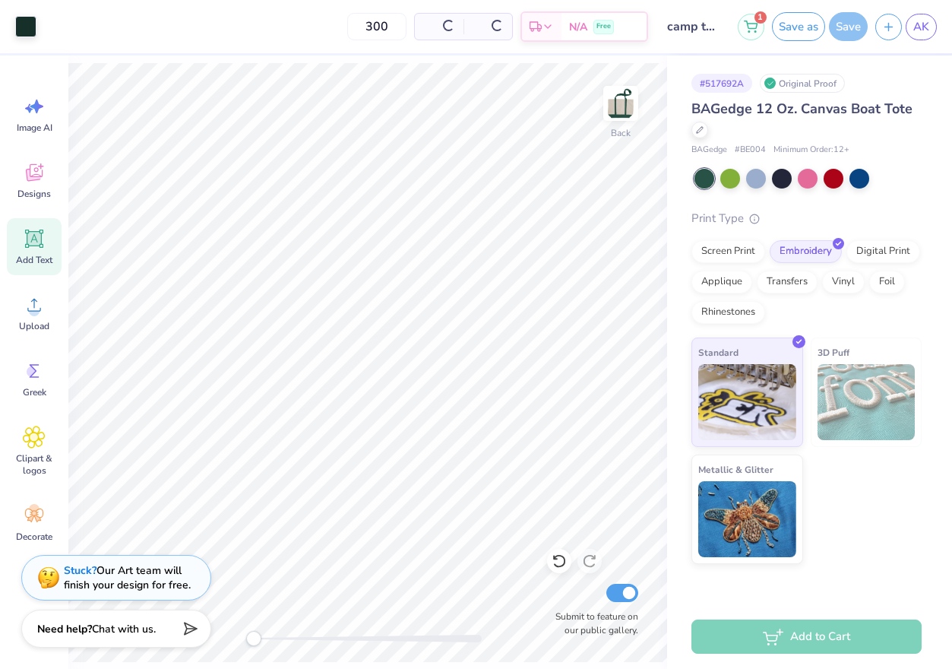
click at [264, 28] on div "300 Per Item Total Est. Delivery N/A Free" at bounding box center [346, 26] width 604 height 53
